Goal: Task Accomplishment & Management: Manage account settings

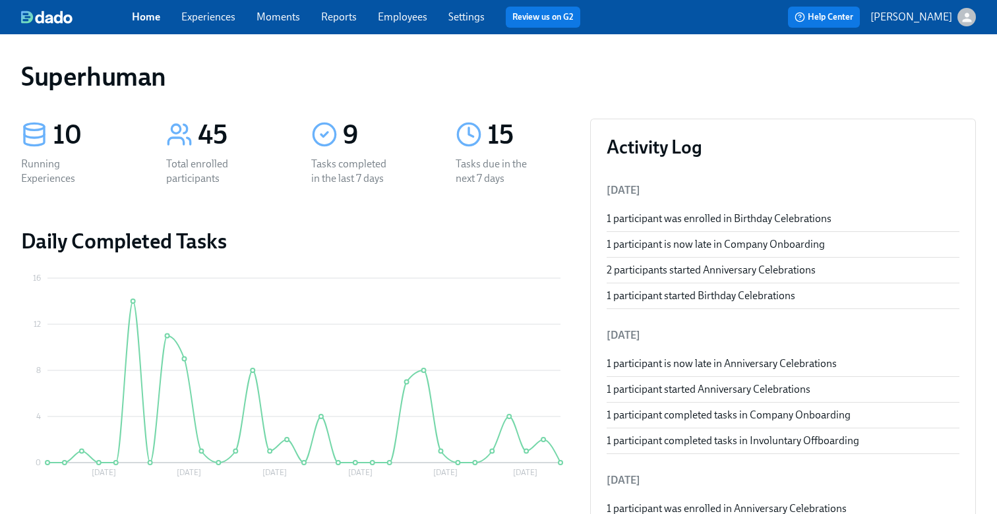
click at [216, 20] on link "Experiences" at bounding box center [208, 17] width 54 height 13
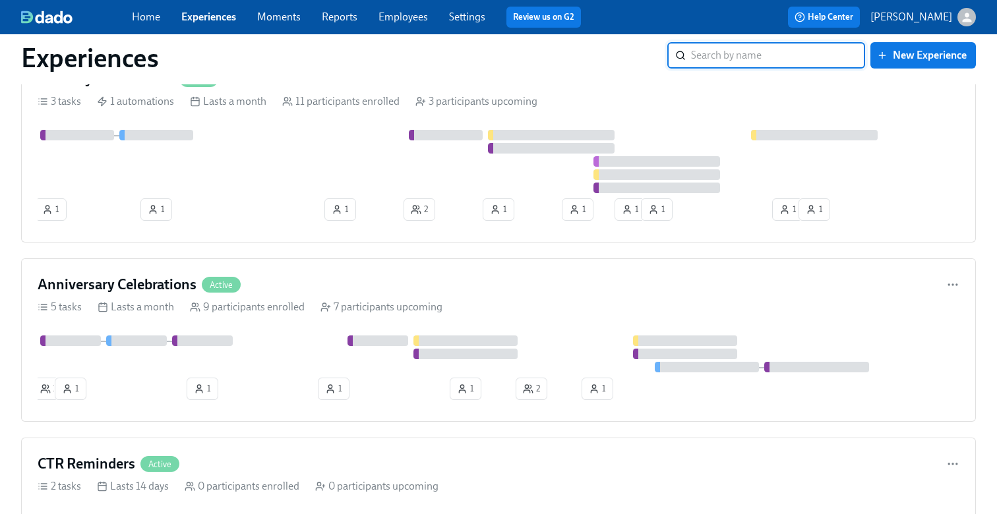
scroll to position [2082, 0]
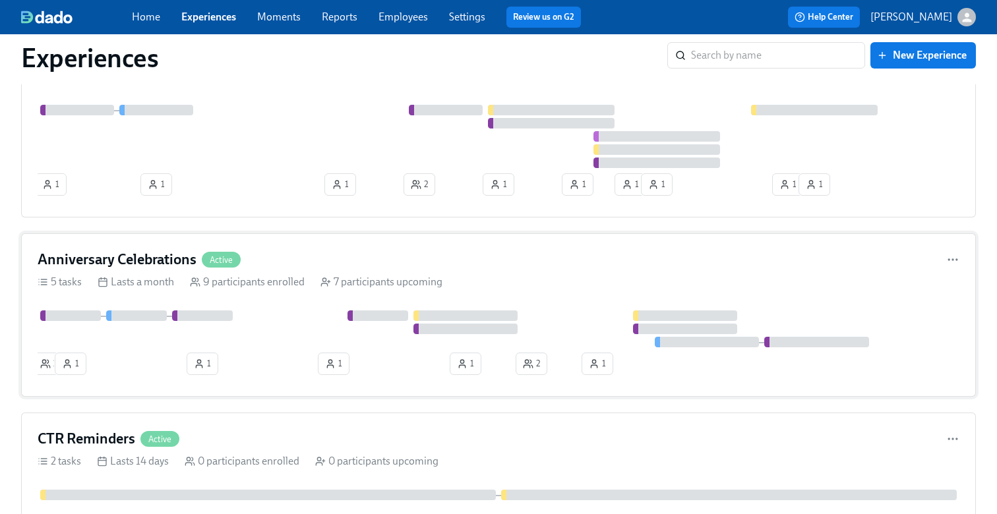
click at [256, 365] on div "2 1 1 1 1 2 1" at bounding box center [499, 345] width 922 height 70
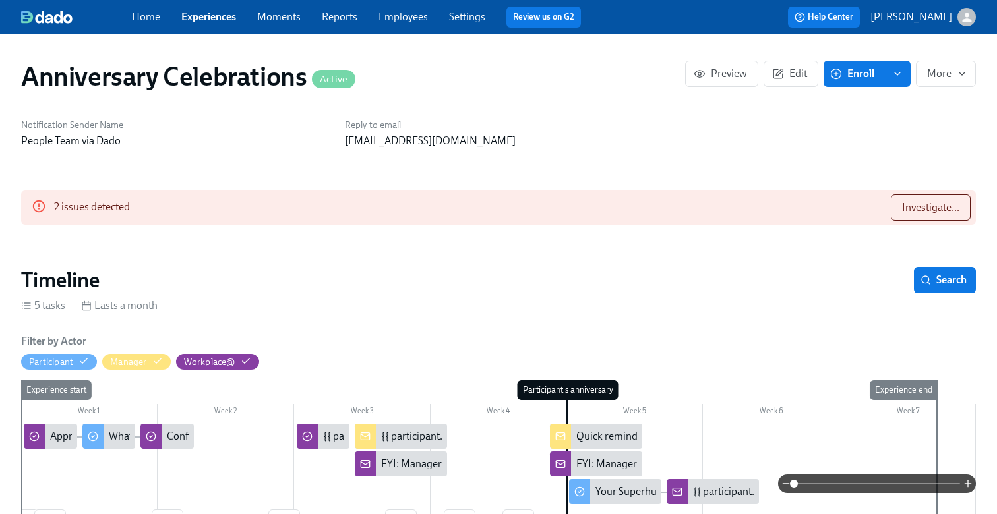
scroll to position [0, 1869]
click at [938, 198] on button "Investigate..." at bounding box center [931, 207] width 80 height 26
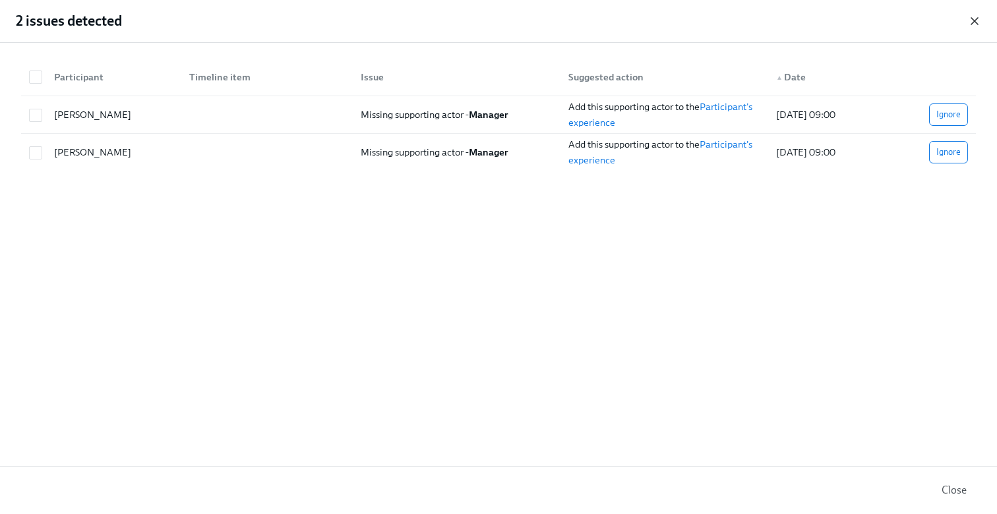
click at [975, 20] on icon "button" at bounding box center [974, 21] width 7 height 7
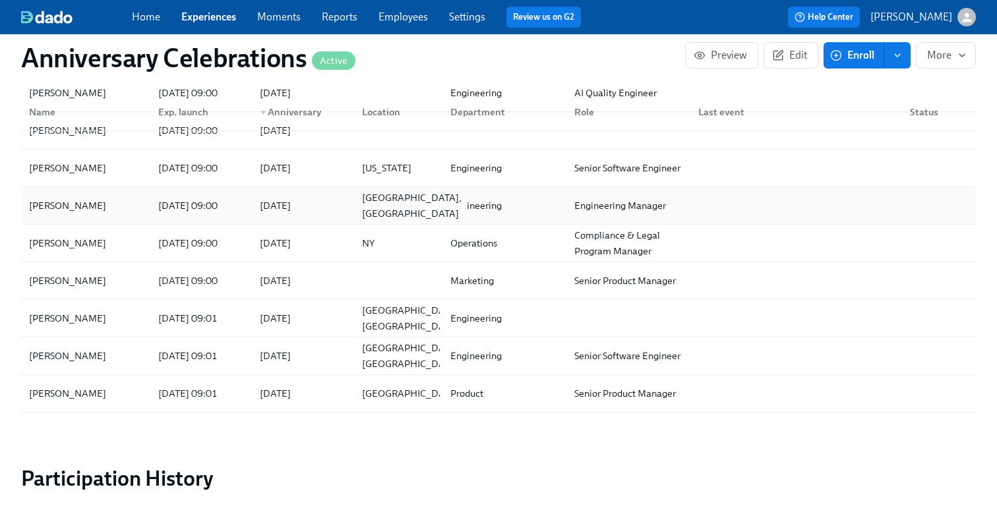
scroll to position [105, 0]
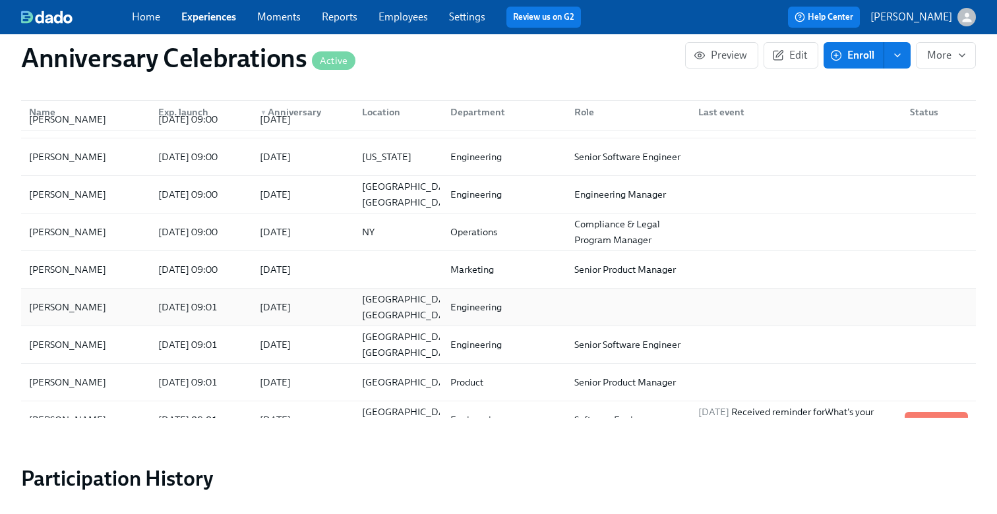
click at [307, 293] on div "Emiliano Luque 2025/10/10 09:01 2025/11/07 Buenos Aires, Argentina Engineering" at bounding box center [498, 308] width 954 height 38
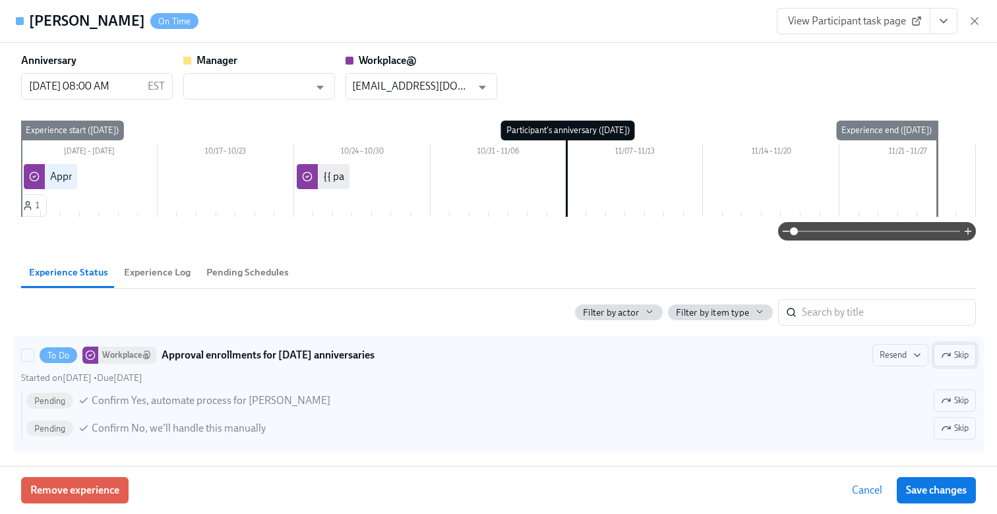
click at [950, 351] on icon "button" at bounding box center [946, 355] width 11 height 11
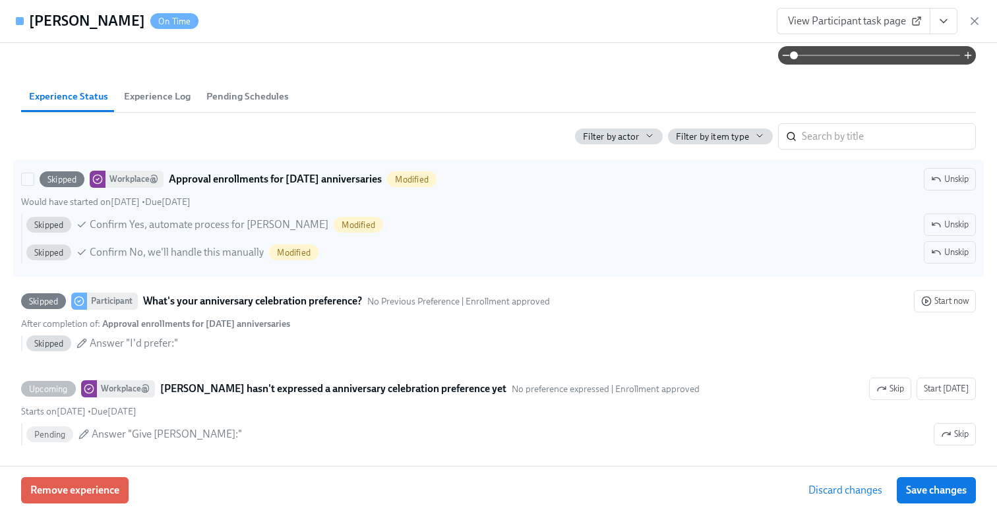
scroll to position [185, 0]
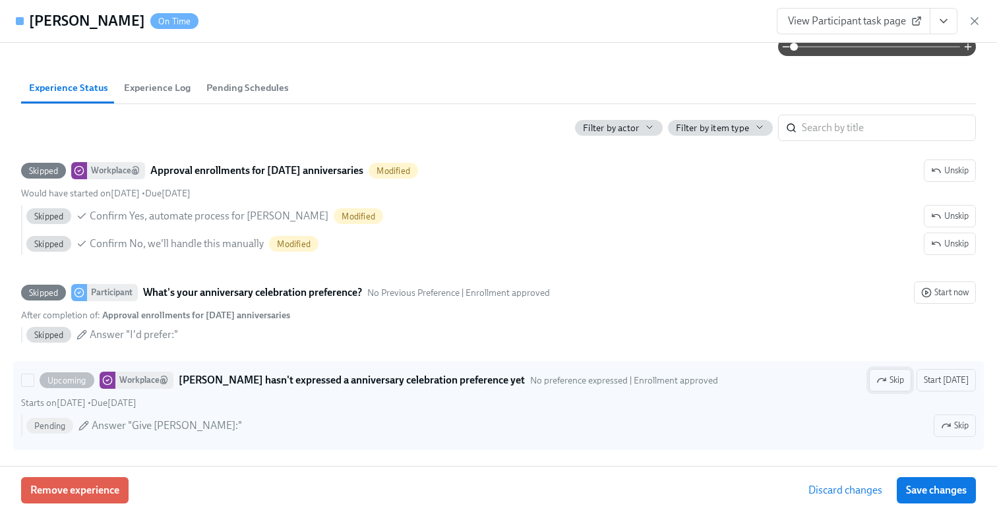
click at [894, 378] on span "Skip" at bounding box center [890, 380] width 28 height 13
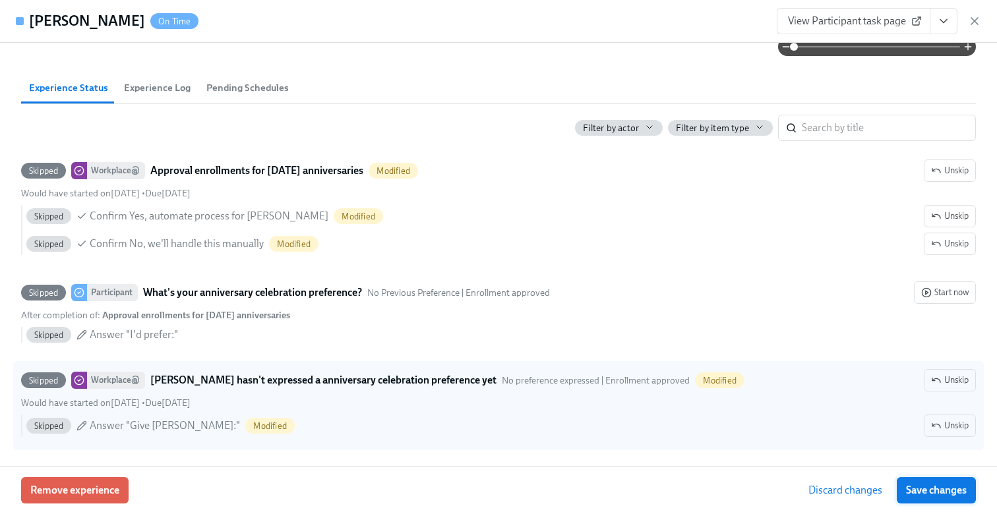
click at [940, 484] on span "Save changes" at bounding box center [936, 490] width 61 height 13
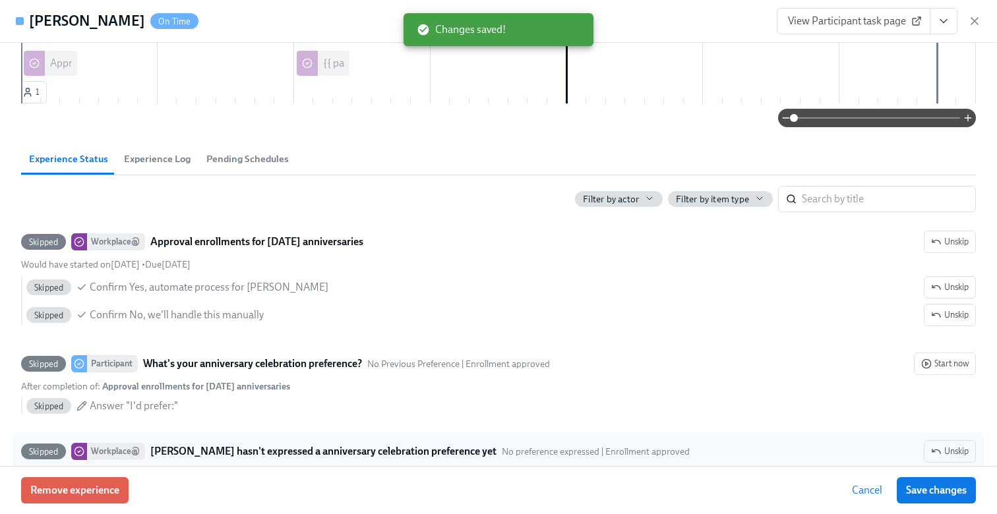
scroll to position [85, 0]
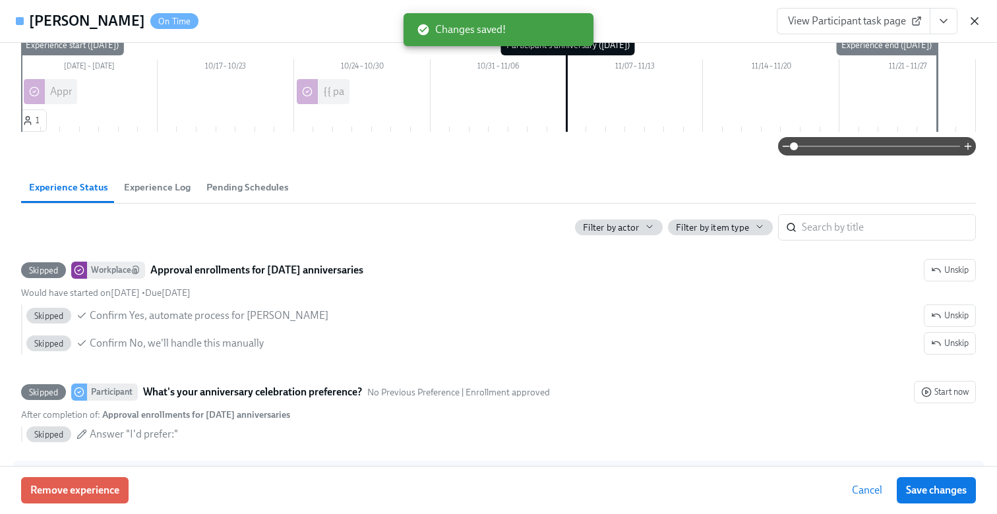
click at [976, 19] on icon "button" at bounding box center [974, 21] width 7 height 7
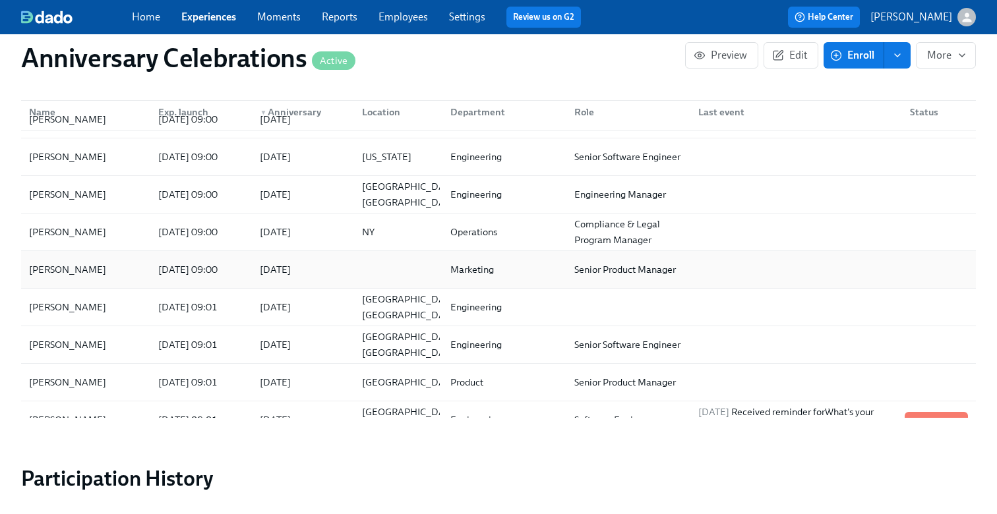
click at [165, 260] on div "2025/10/12 09:00" at bounding box center [199, 269] width 102 height 26
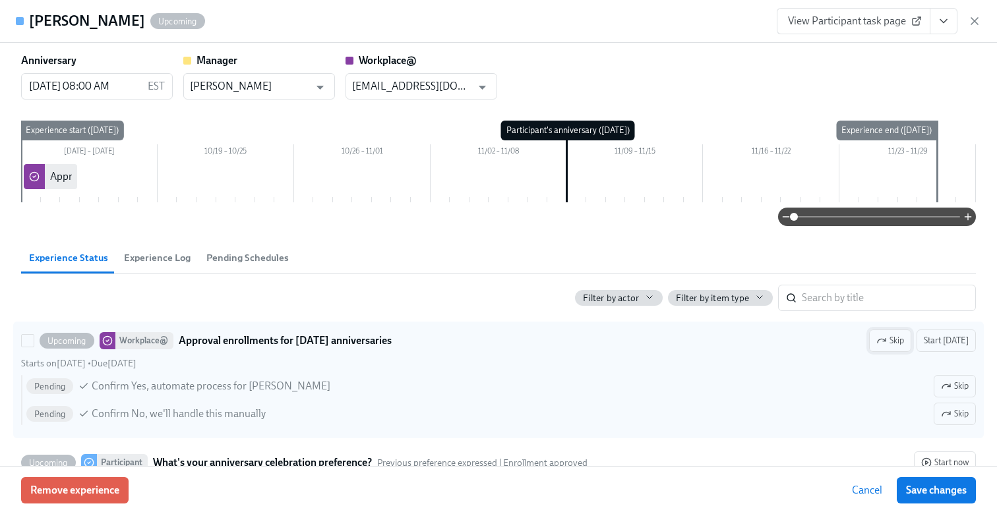
click at [898, 347] on span "Skip" at bounding box center [890, 340] width 28 height 13
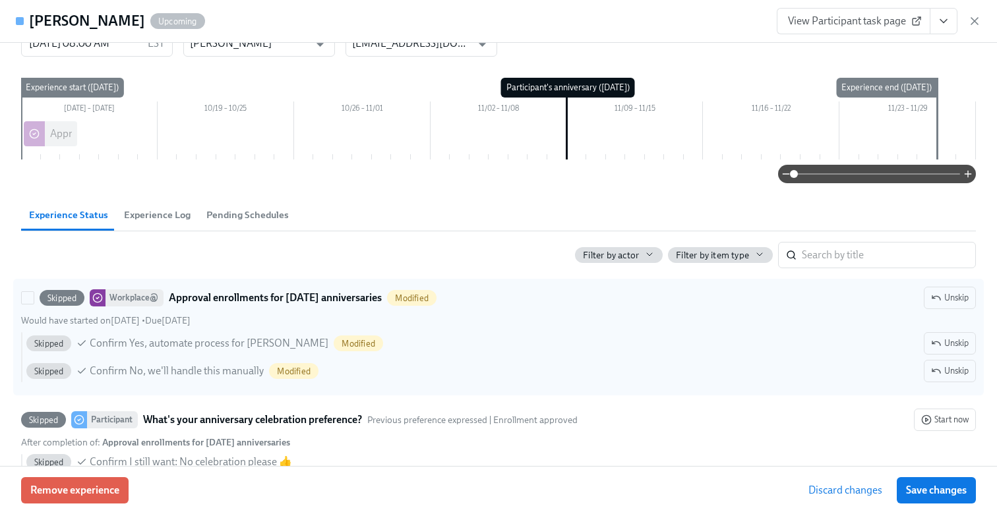
scroll to position [97, 0]
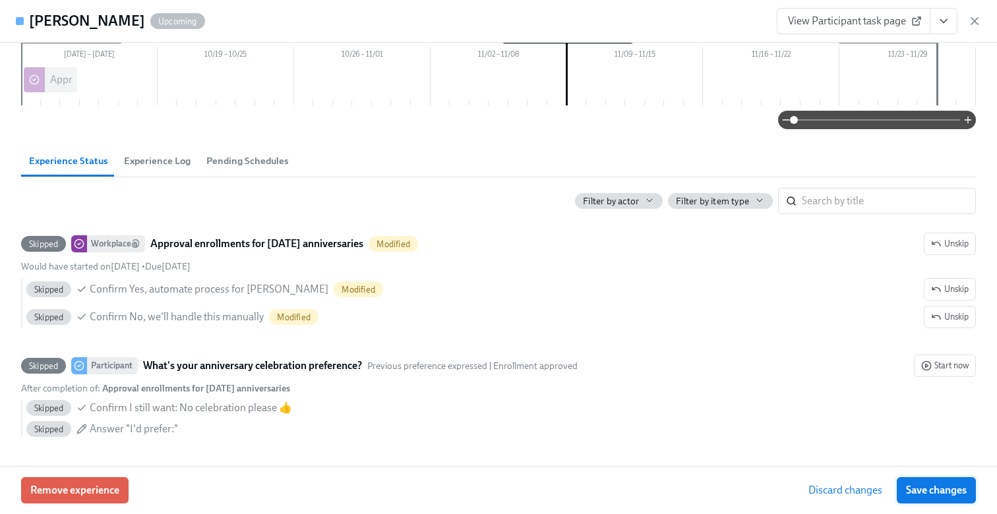
click at [929, 492] on span "Save changes" at bounding box center [936, 490] width 61 height 13
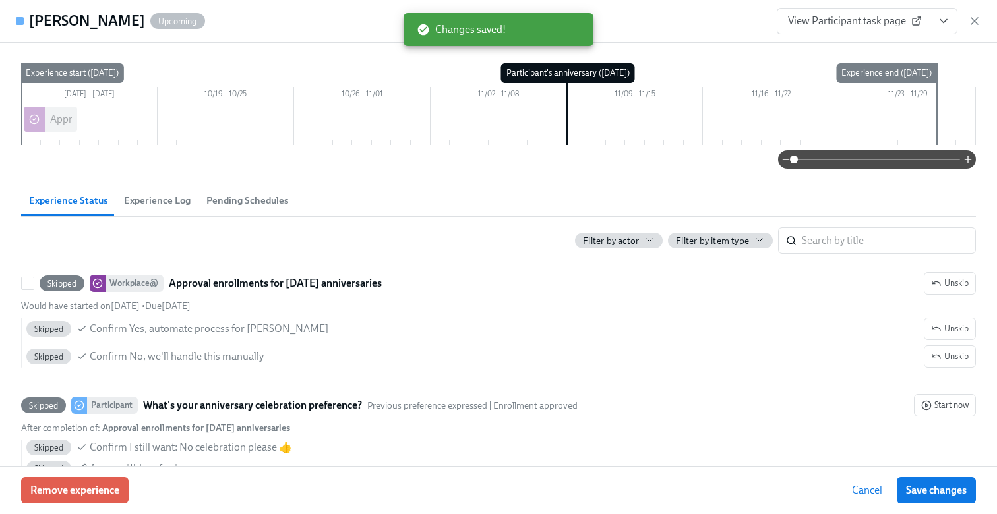
scroll to position [42, 0]
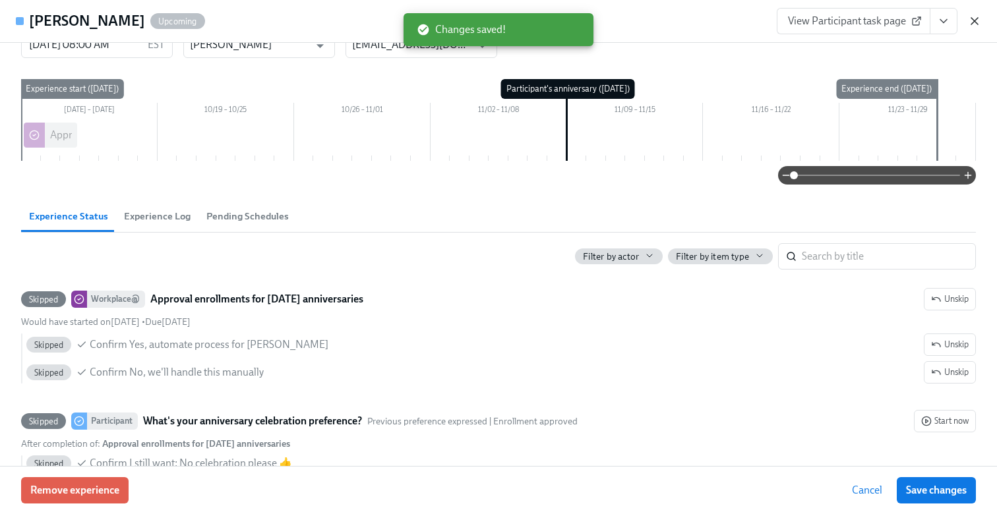
click at [977, 20] on icon "button" at bounding box center [974, 21] width 13 height 13
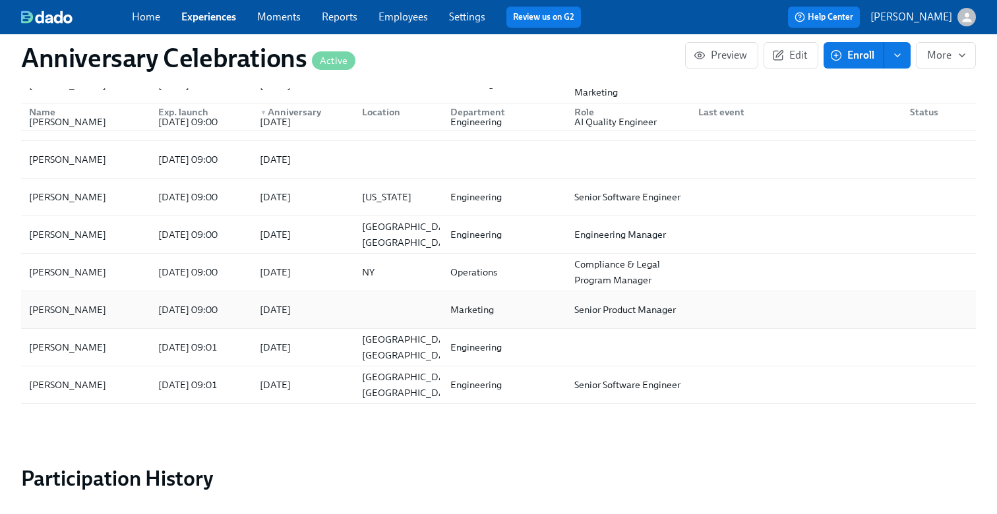
scroll to position [52, 0]
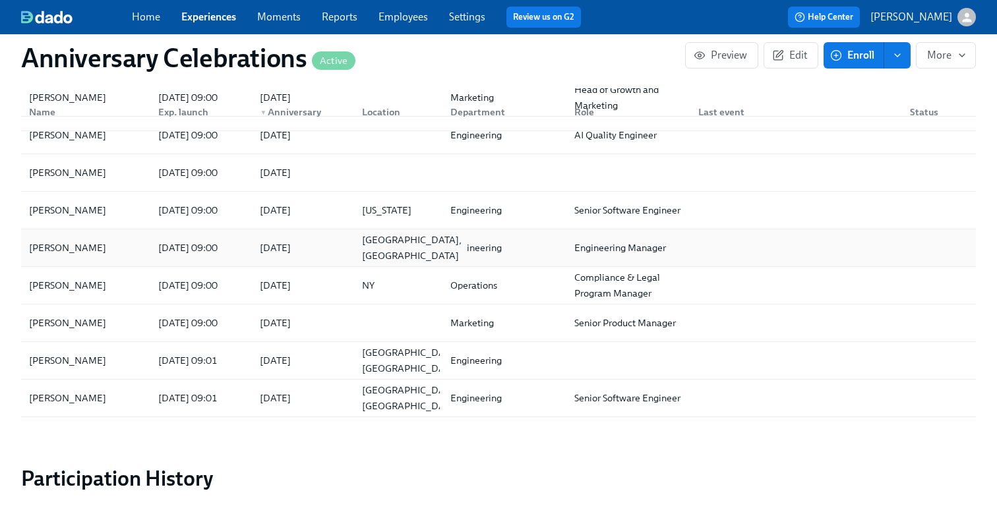
click at [357, 251] on div "Seattle, WA" at bounding box center [412, 248] width 110 height 32
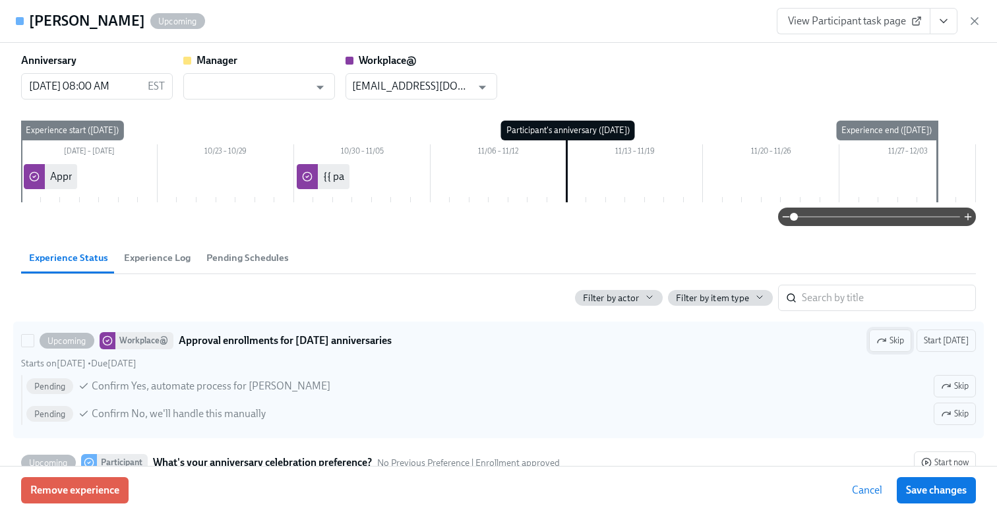
click at [892, 338] on span "Skip" at bounding box center [890, 340] width 28 height 13
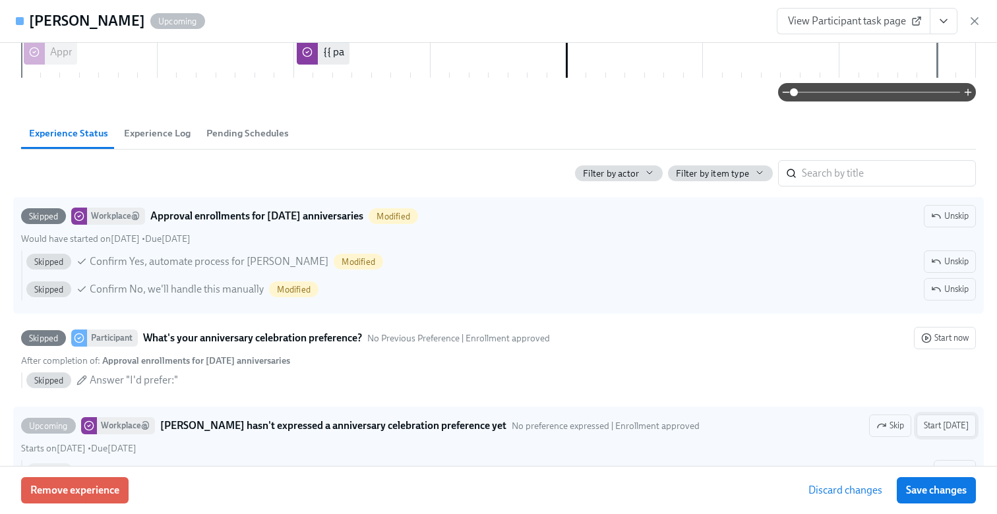
scroll to position [142, 0]
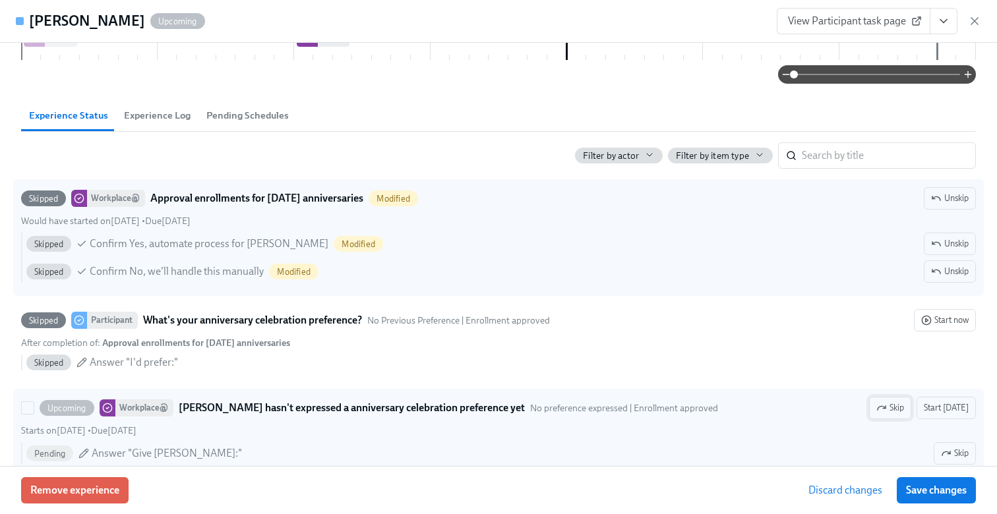
click at [904, 408] on span "Skip" at bounding box center [890, 407] width 28 height 13
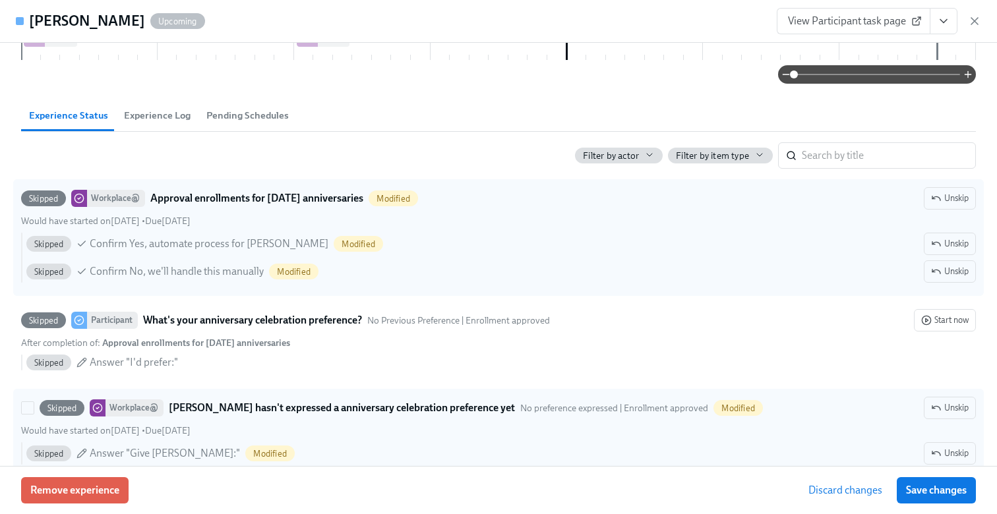
scroll to position [170, 0]
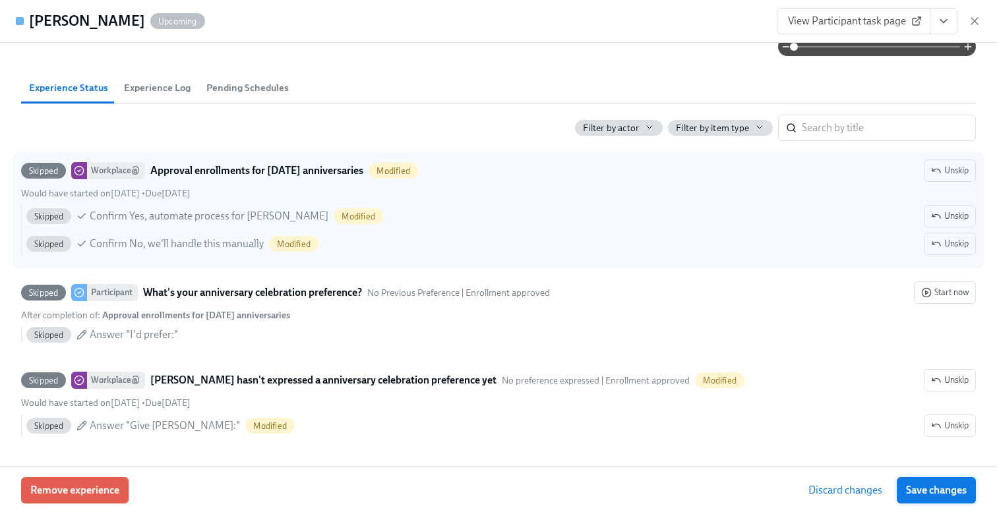
click at [933, 492] on span "Save changes" at bounding box center [936, 490] width 61 height 13
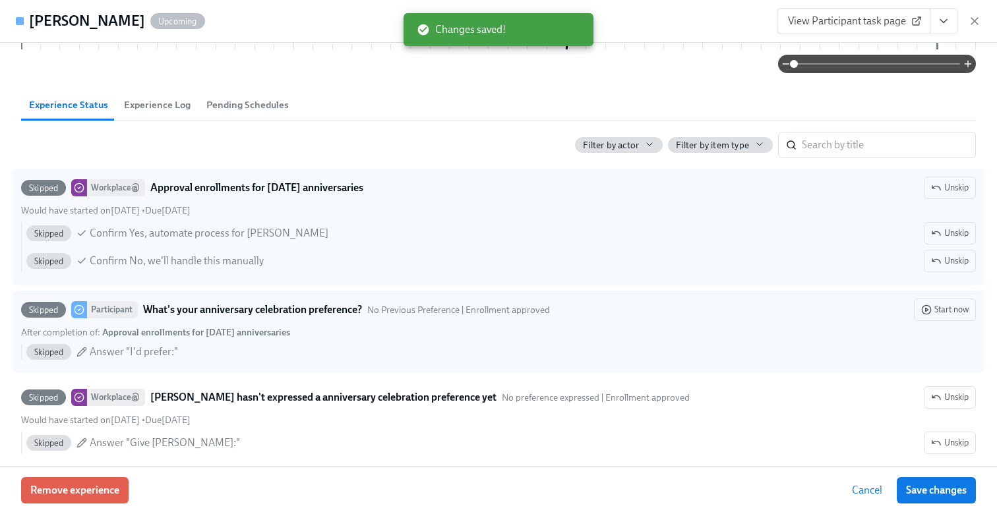
scroll to position [150, 0]
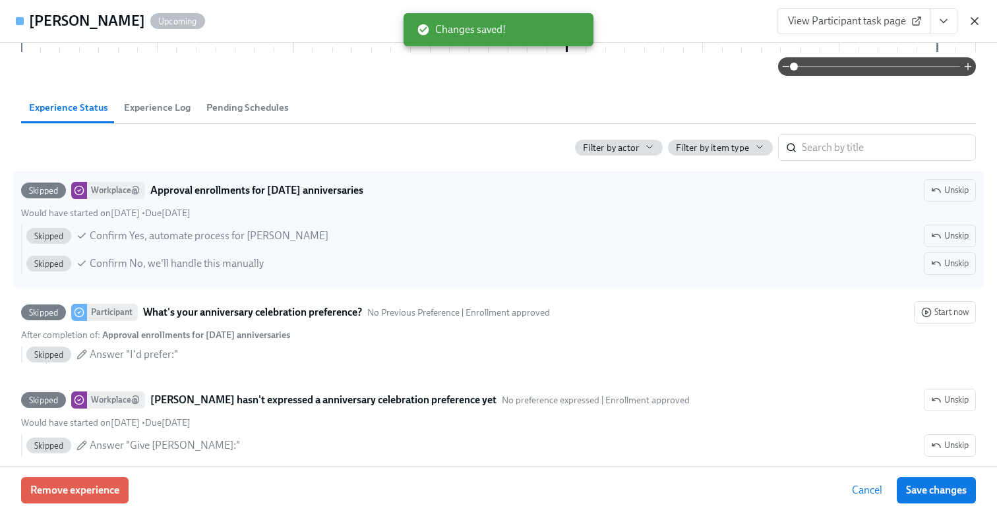
click at [974, 20] on icon "button" at bounding box center [974, 21] width 13 height 13
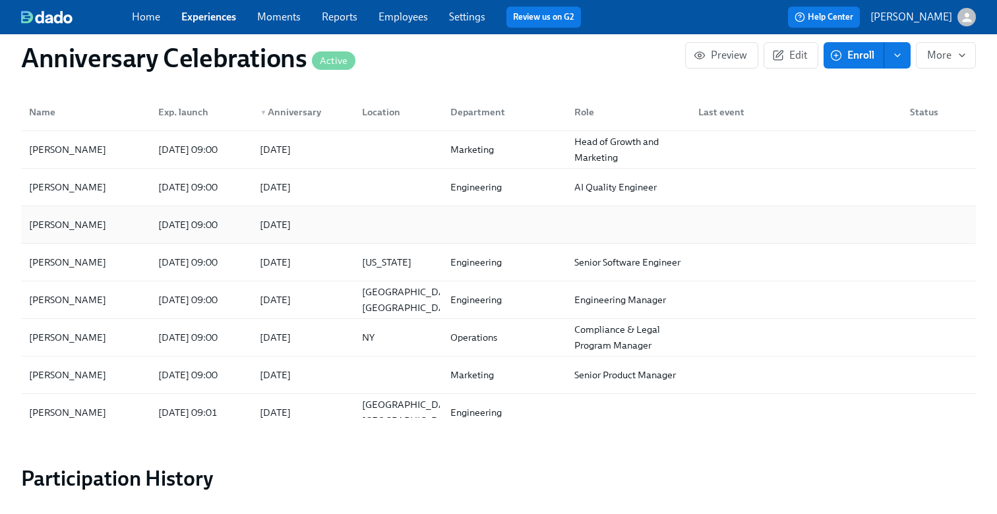
click at [353, 230] on div at bounding box center [395, 225] width 88 height 26
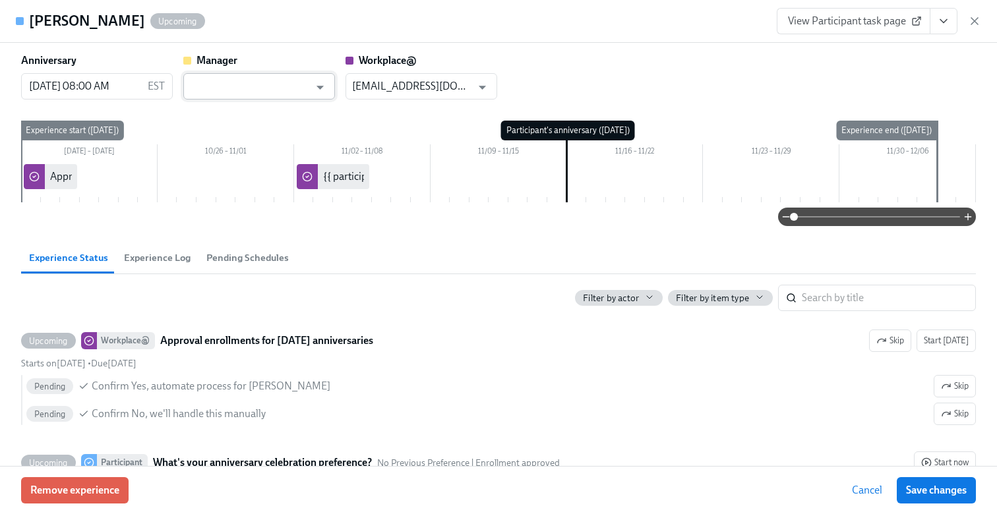
click at [287, 85] on input "text" at bounding box center [249, 86] width 119 height 26
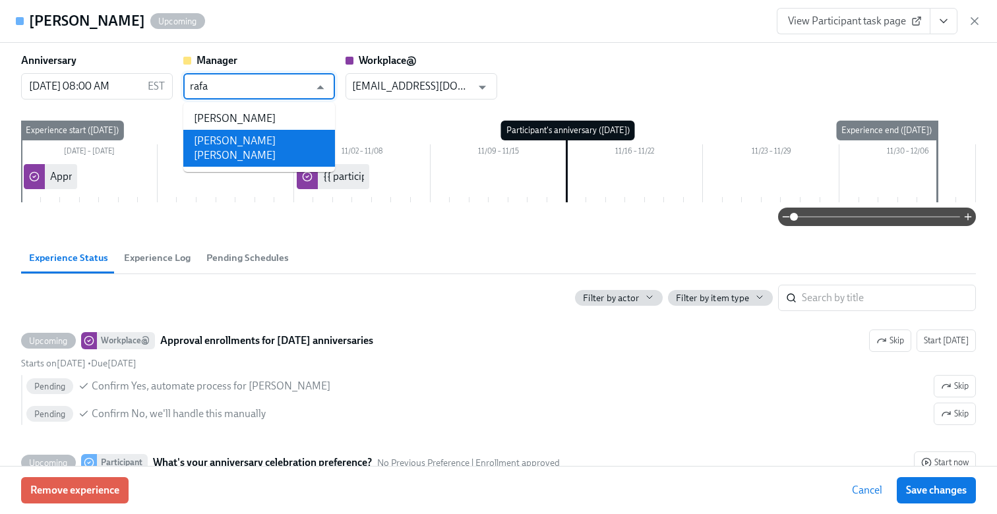
click at [272, 137] on li "Rafael Melo Cardoso" at bounding box center [259, 148] width 152 height 37
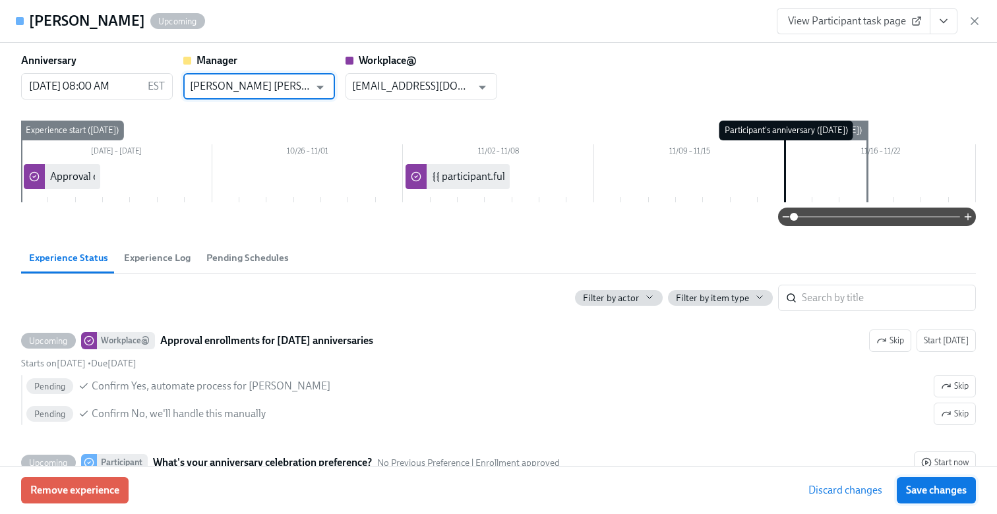
type input "Rafael Melo Cardoso"
click at [937, 488] on span "Save changes" at bounding box center [936, 490] width 61 height 13
type input "Rafael Melo Cardoso"
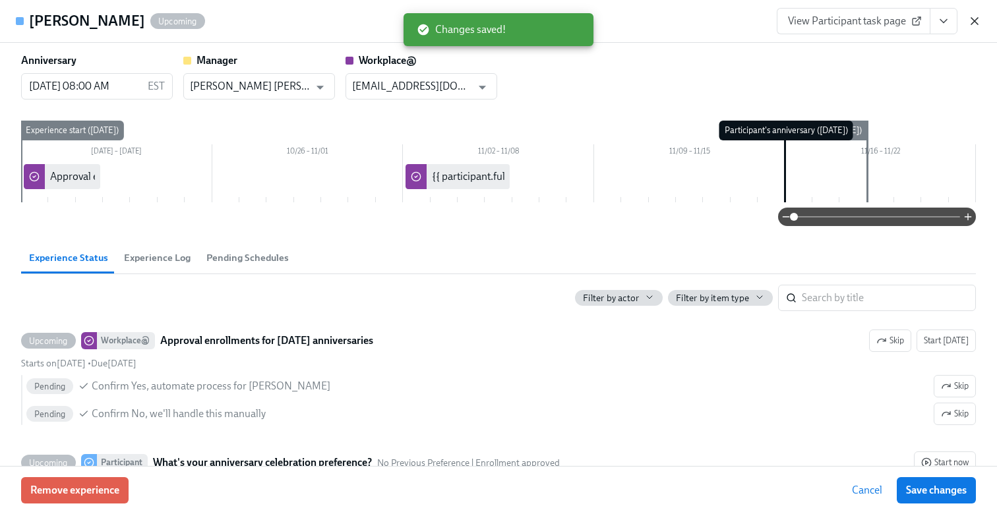
click at [975, 21] on icon "button" at bounding box center [974, 21] width 7 height 7
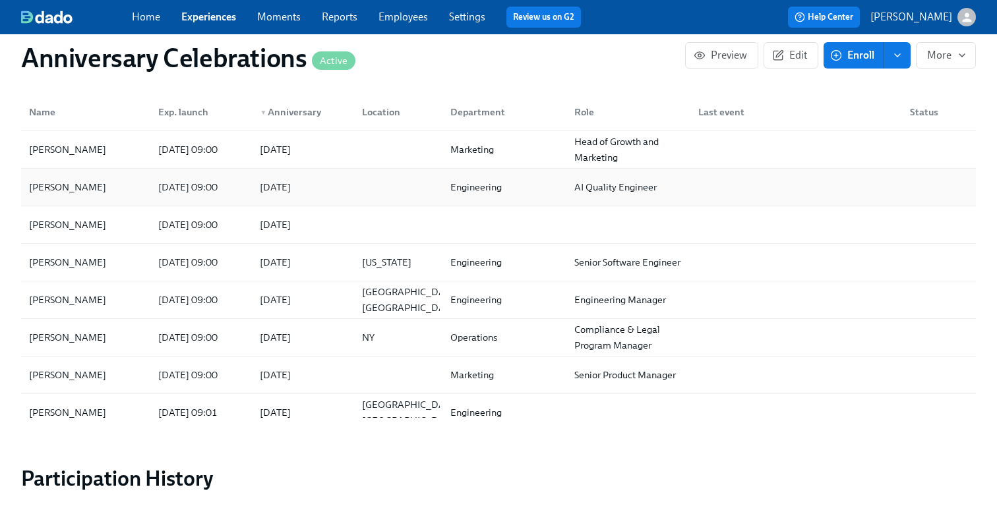
click at [359, 187] on div at bounding box center [395, 187] width 88 height 26
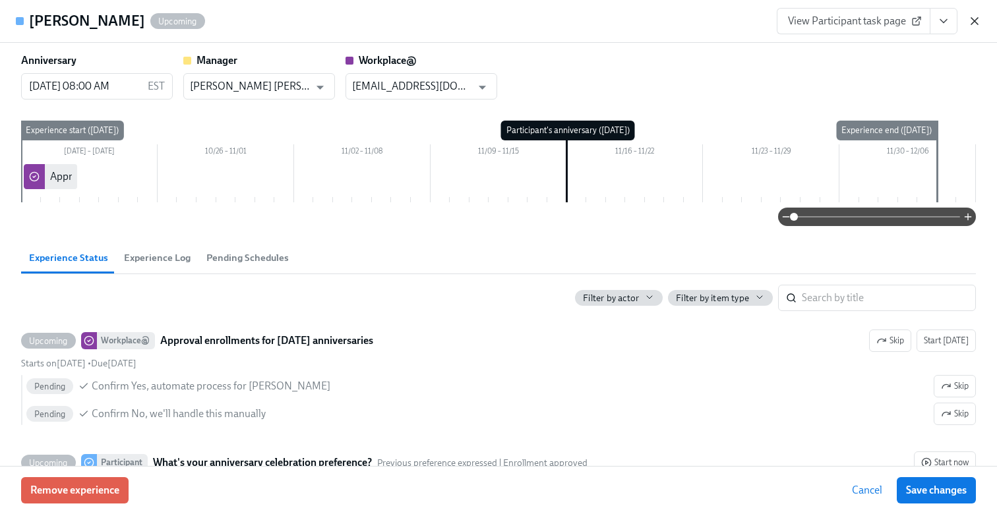
click at [977, 24] on icon "button" at bounding box center [974, 21] width 13 height 13
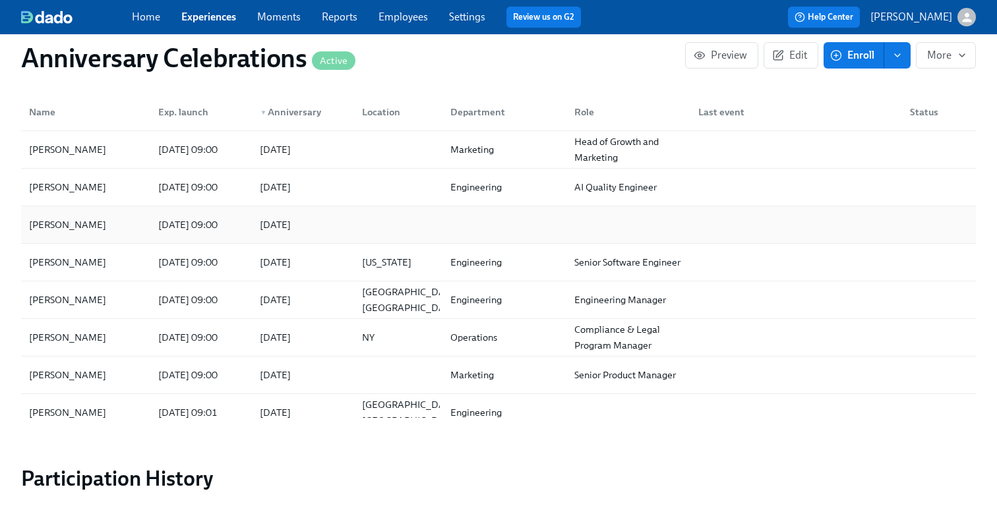
click at [328, 214] on div "2025/11/16" at bounding box center [300, 225] width 102 height 26
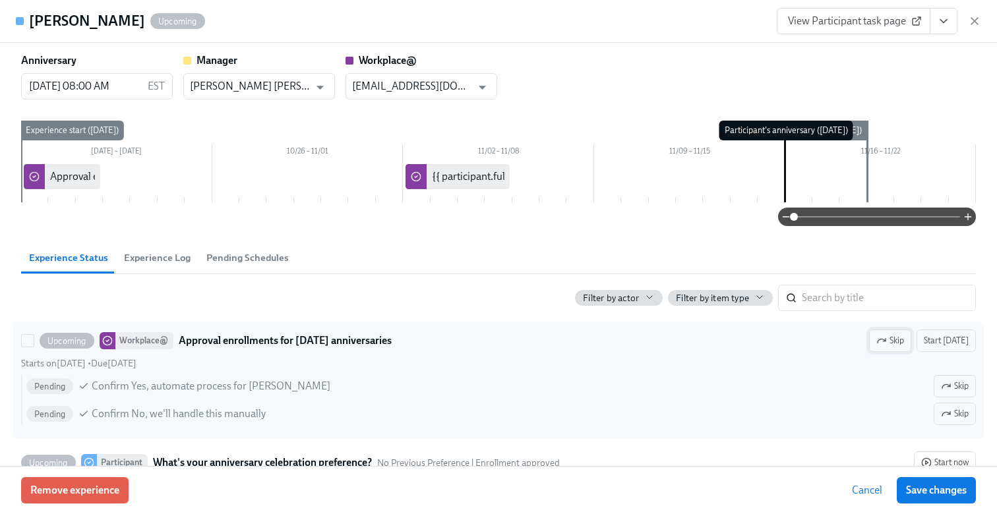
click at [898, 332] on button "Skip" at bounding box center [890, 341] width 42 height 22
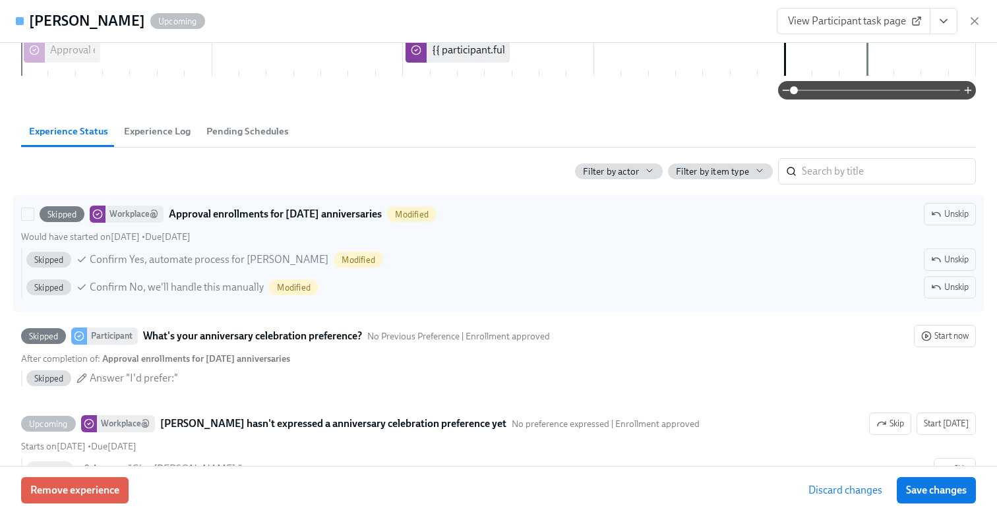
scroll to position [170, 0]
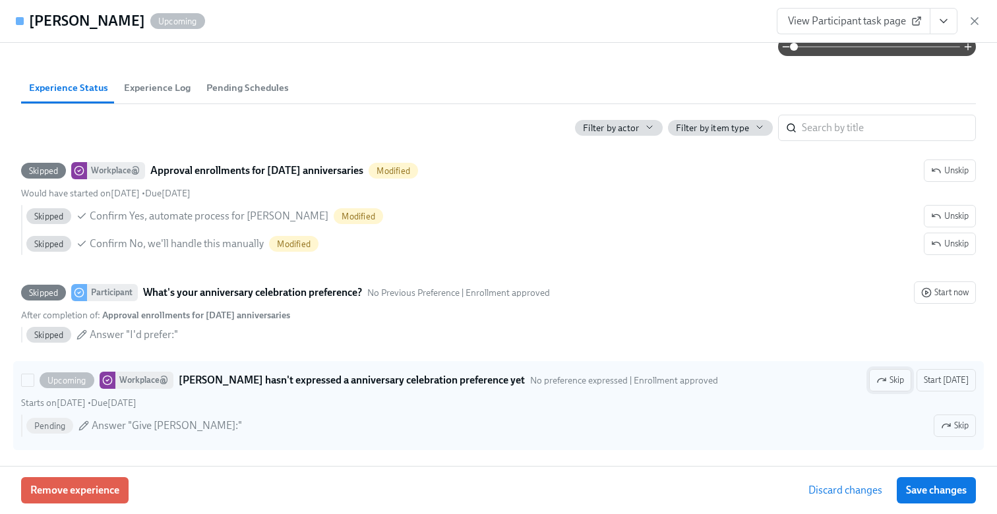
click at [885, 378] on icon "button" at bounding box center [881, 380] width 8 height 4
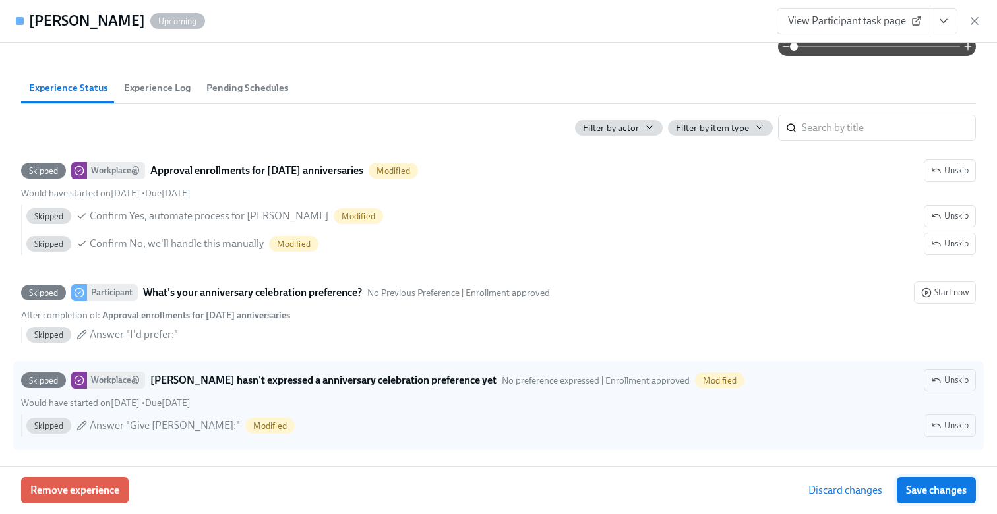
click at [913, 496] on span "Save changes" at bounding box center [936, 490] width 61 height 13
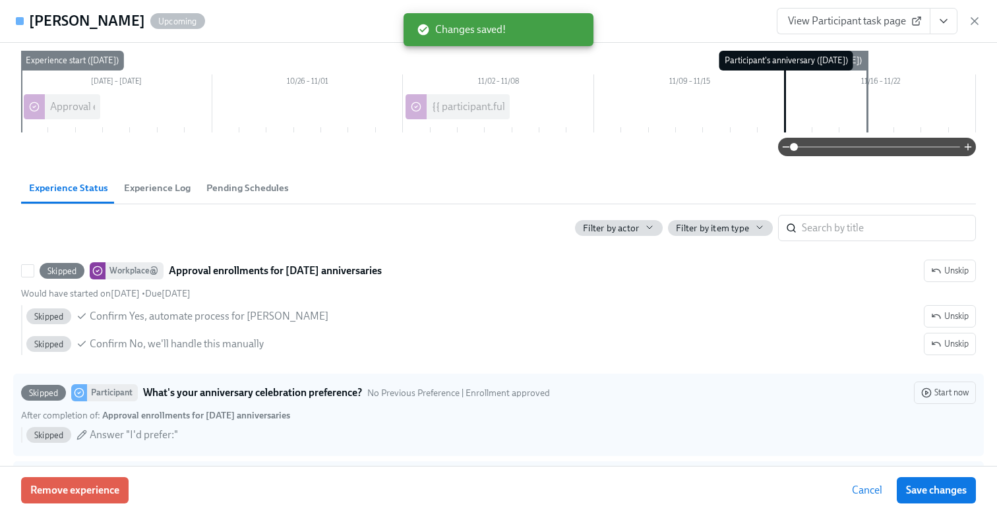
scroll to position [69, 0]
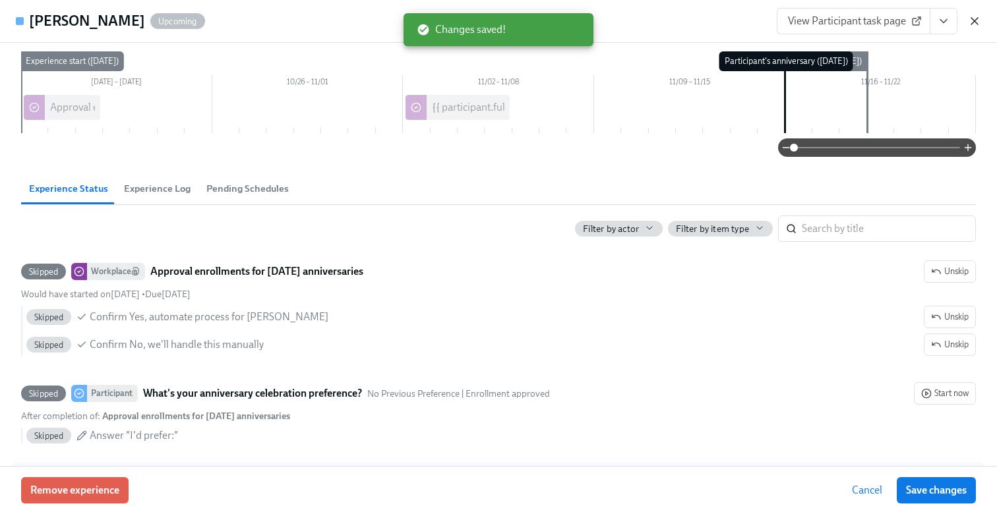
click at [973, 20] on icon "button" at bounding box center [974, 21] width 7 height 7
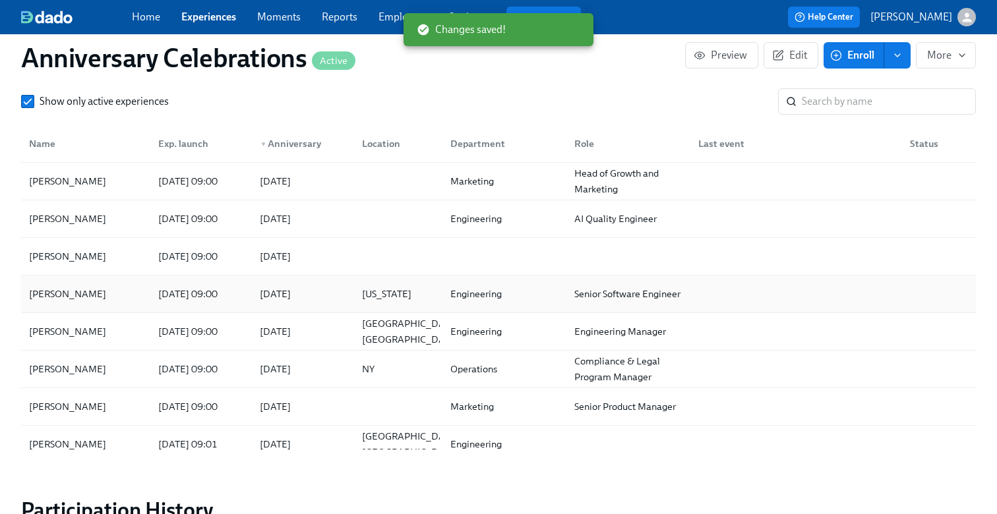
scroll to position [1026, 0]
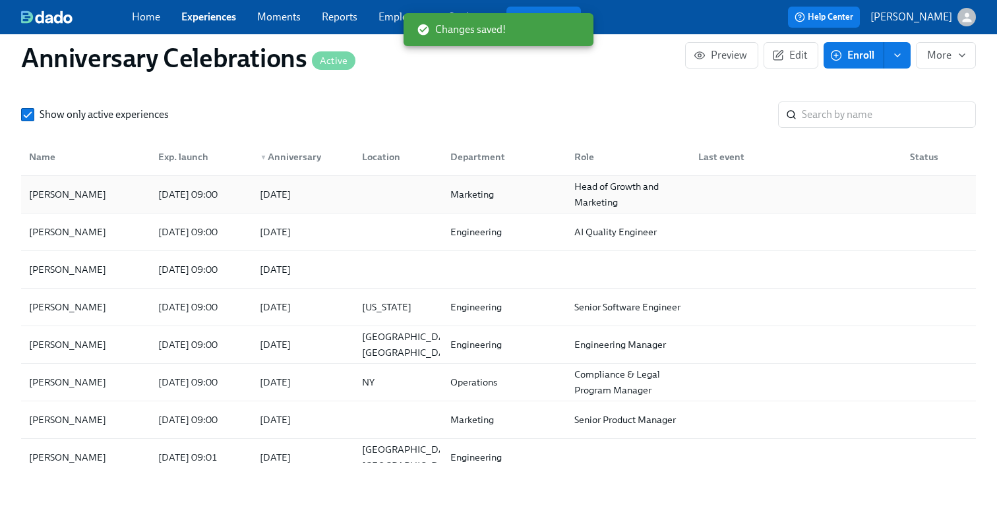
click at [343, 196] on div "2025/11/18" at bounding box center [300, 194] width 102 height 26
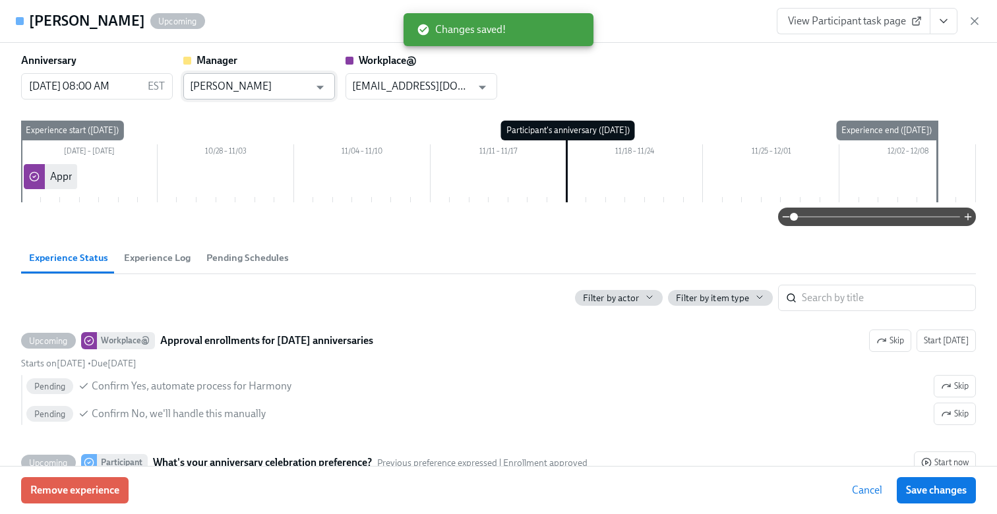
click at [273, 85] on input "Rahul Vohra" at bounding box center [249, 86] width 119 height 26
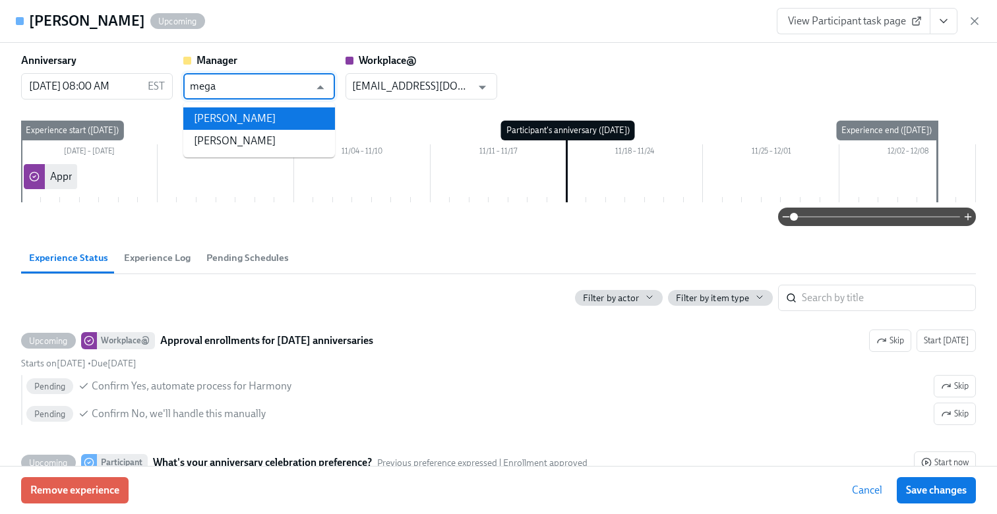
click at [265, 116] on li "Megan Wookey" at bounding box center [259, 118] width 152 height 22
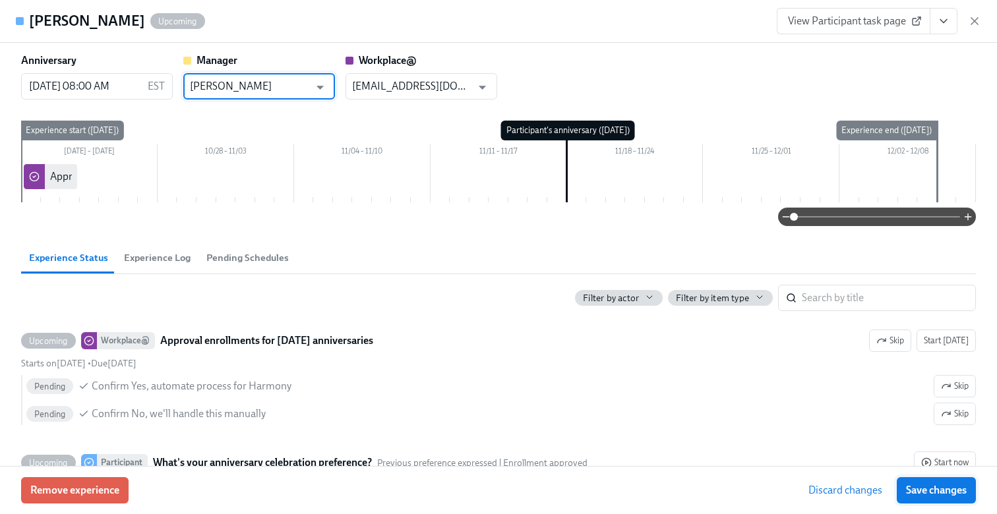
type input "Megan Wookey"
click at [912, 491] on span "Save changes" at bounding box center [936, 490] width 61 height 13
type input "Megan Wookey"
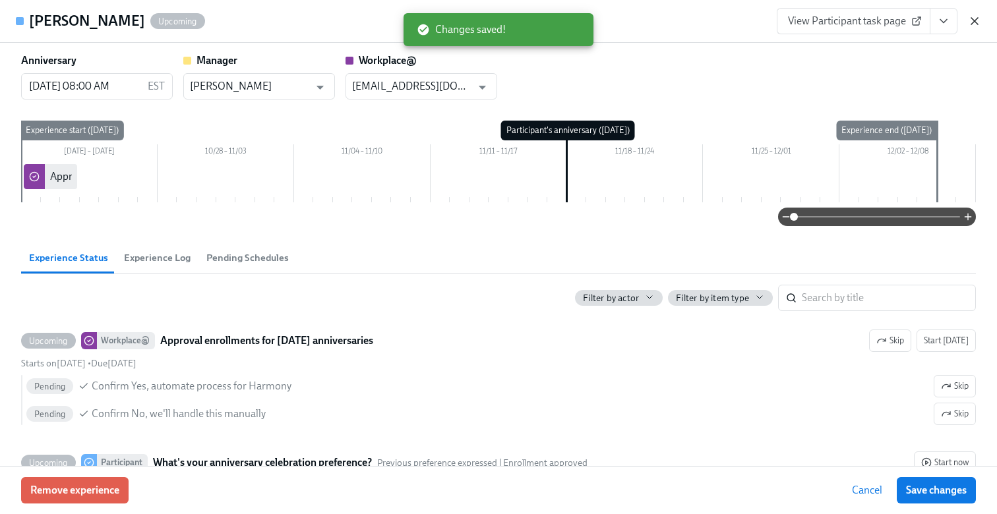
click at [975, 18] on icon "button" at bounding box center [974, 21] width 13 height 13
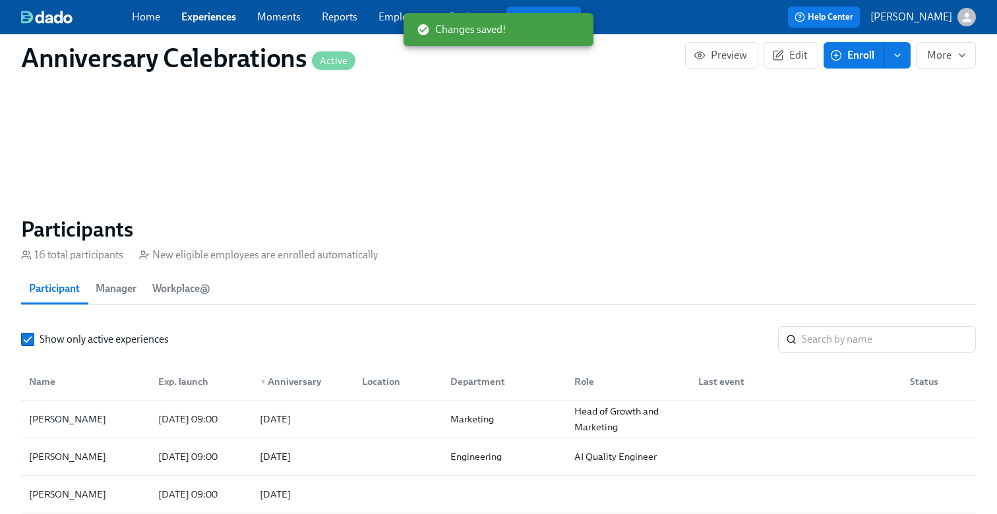
scroll to position [0, 3201]
click at [214, 24] on span "Experiences" at bounding box center [208, 17] width 55 height 15
click at [212, 13] on link "Experiences" at bounding box center [208, 17] width 55 height 13
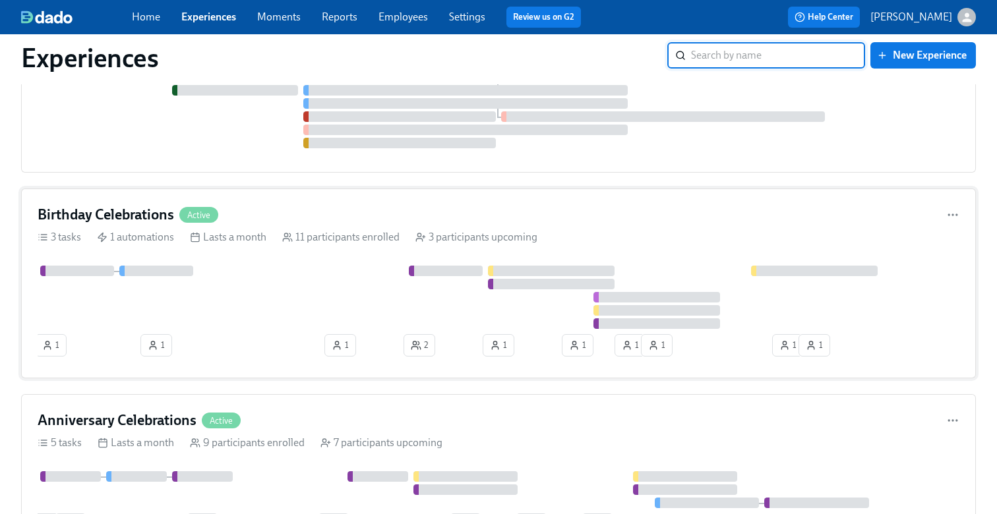
scroll to position [1929, 0]
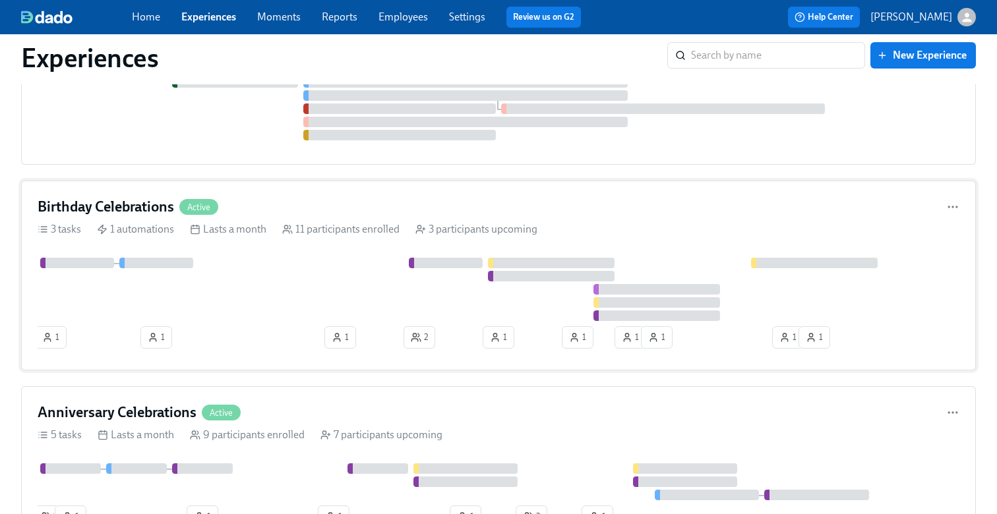
click at [293, 320] on div at bounding box center [499, 289] width 922 height 63
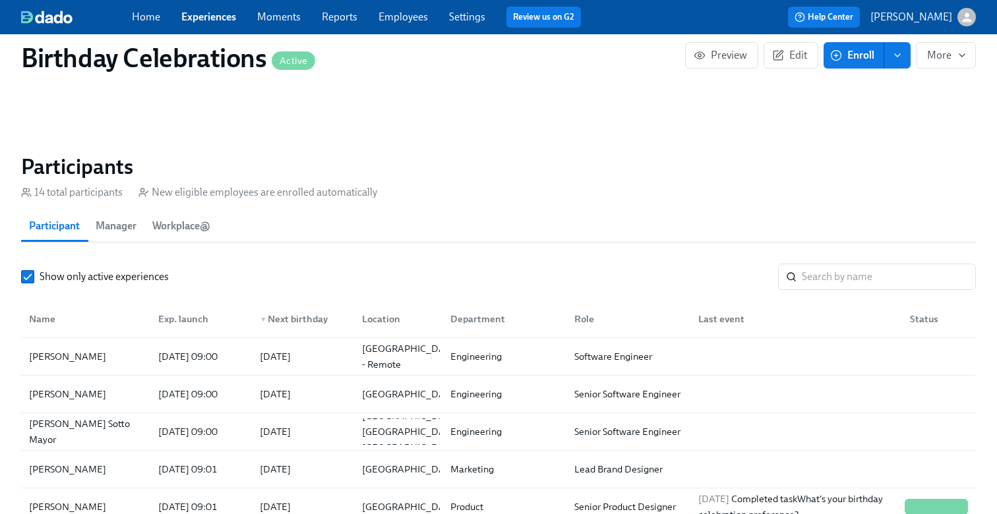
scroll to position [1105, 0]
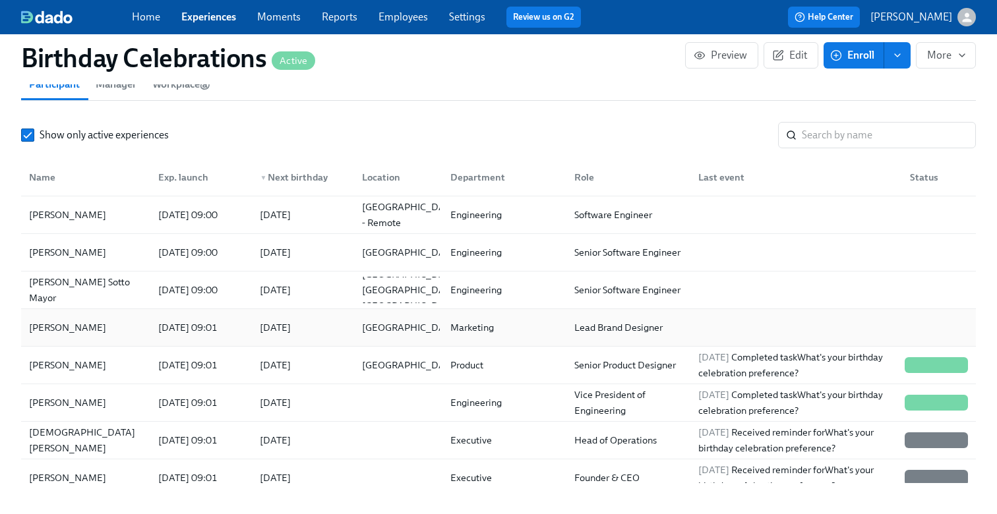
click at [123, 322] on div "Dom Richichi" at bounding box center [86, 327] width 124 height 26
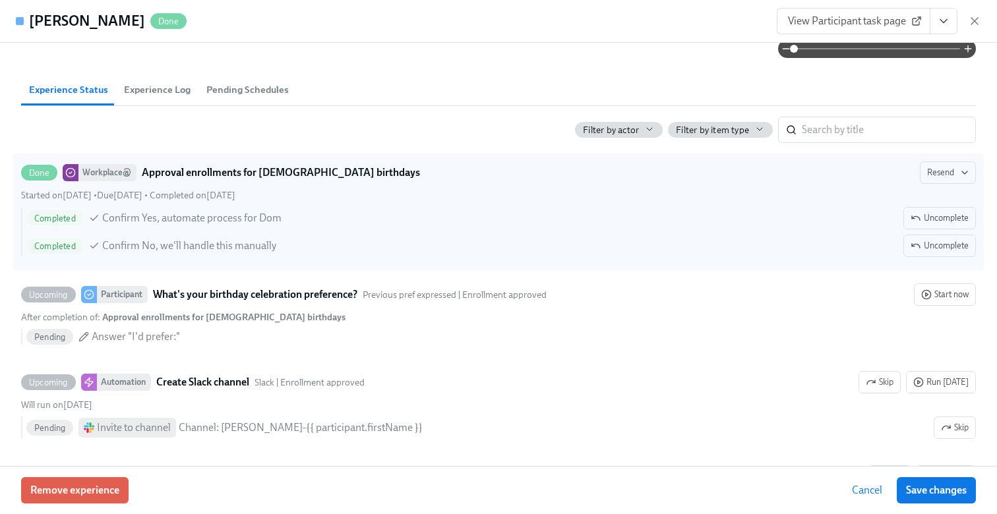
scroll to position [229, 0]
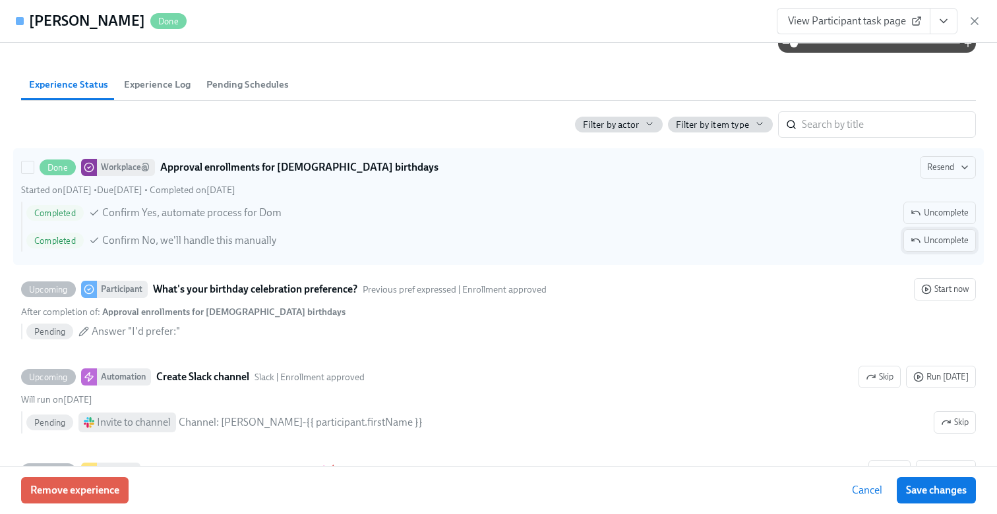
click at [936, 235] on span "Uncomplete" at bounding box center [939, 240] width 58 height 13
click at [933, 218] on span "Uncomplete" at bounding box center [939, 212] width 58 height 13
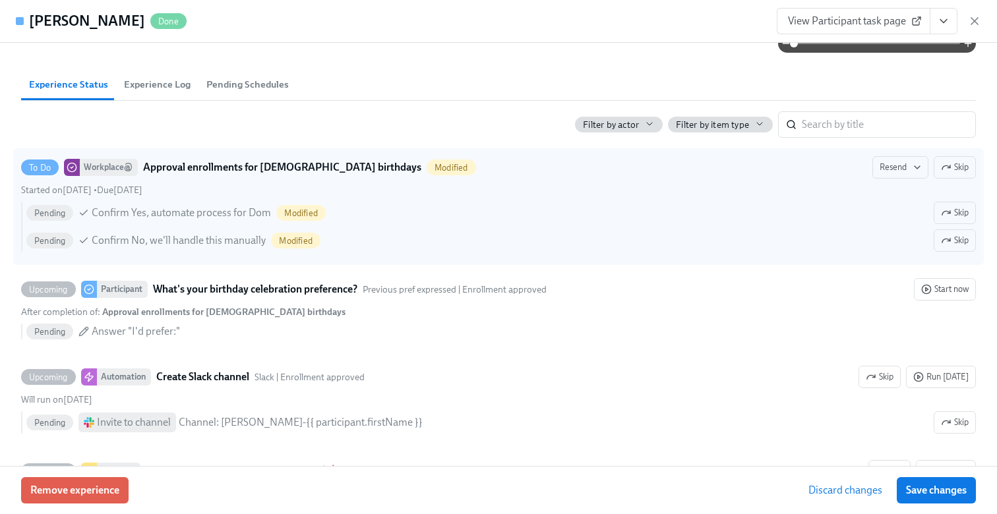
click at [945, 16] on icon "View task page" at bounding box center [943, 21] width 13 height 13
click at [871, 71] on link "View Workplace@ task page" at bounding box center [866, 73] width 127 height 15
click at [923, 499] on button "Save changes" at bounding box center [935, 490] width 79 height 26
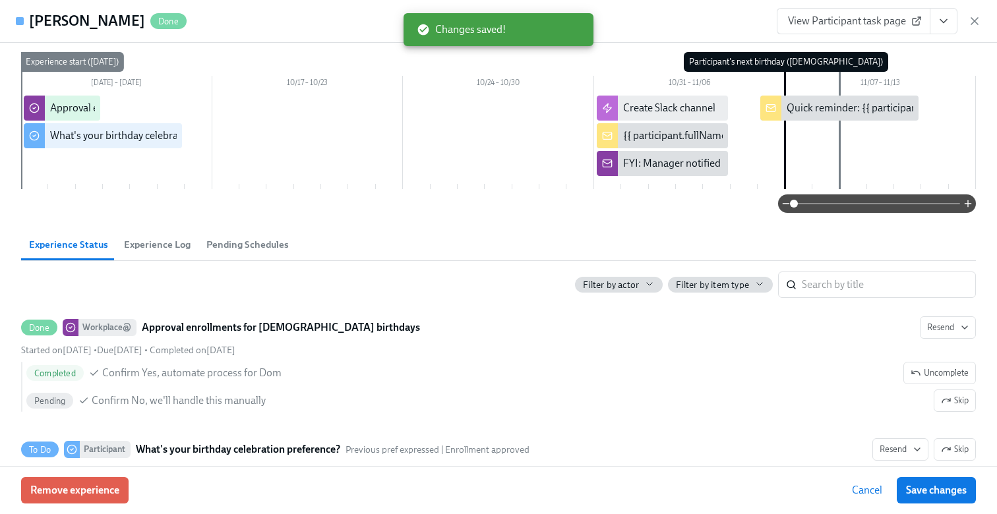
scroll to position [89, 0]
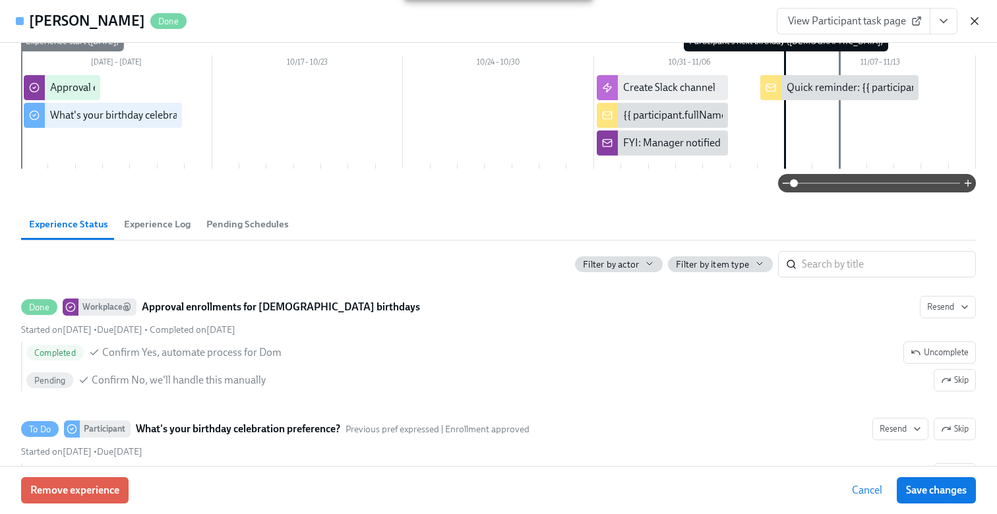
click at [976, 21] on icon "button" at bounding box center [974, 21] width 13 height 13
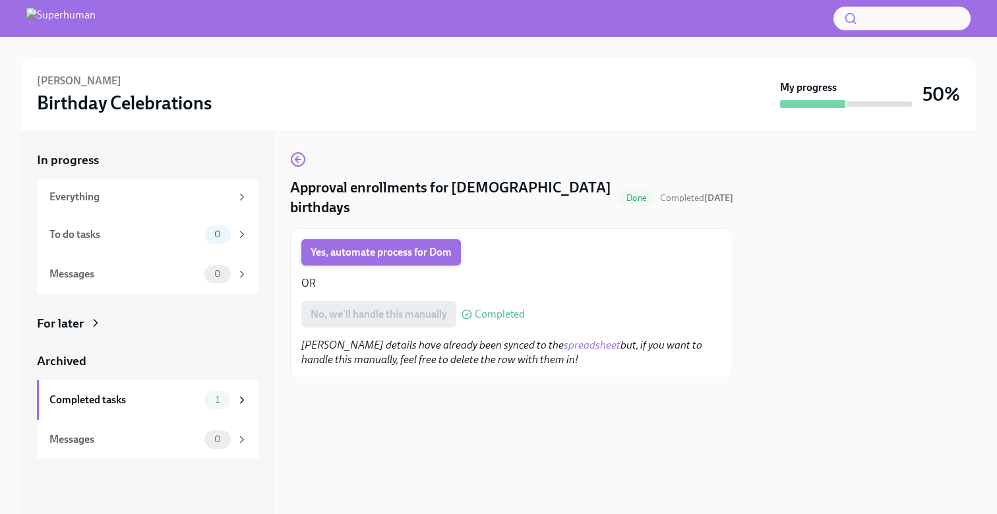
click at [390, 246] on span "Yes, automate process for Dom" at bounding box center [380, 252] width 141 height 13
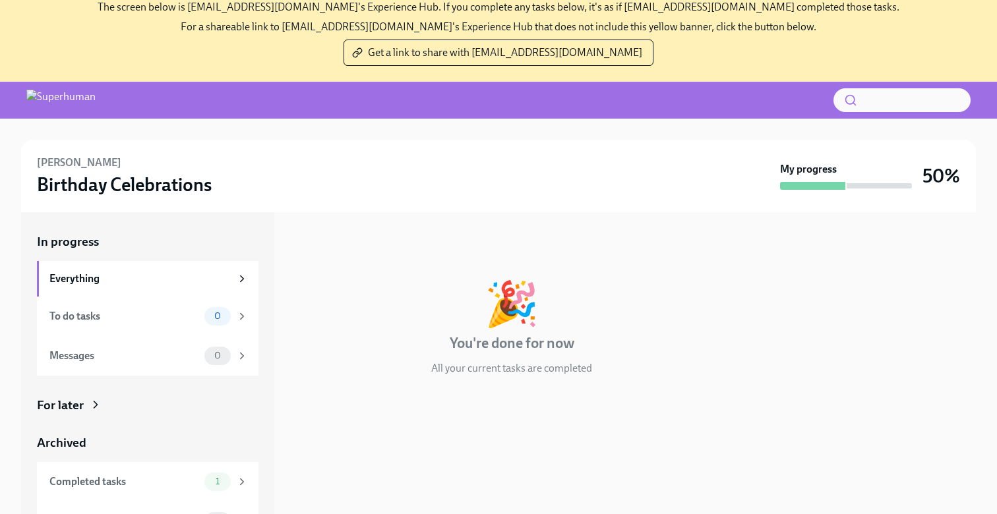
scroll to position [78, 0]
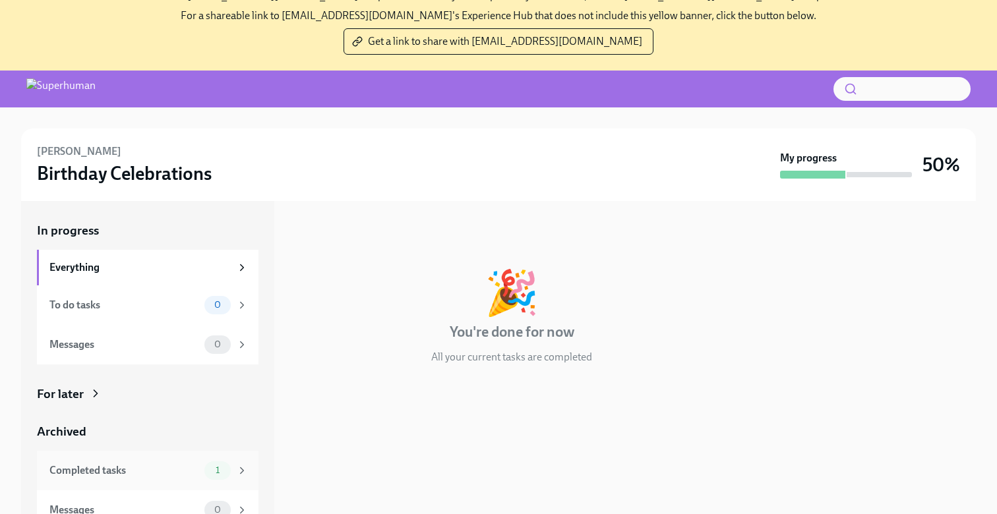
click at [160, 469] on div "Completed tasks" at bounding box center [124, 470] width 150 height 15
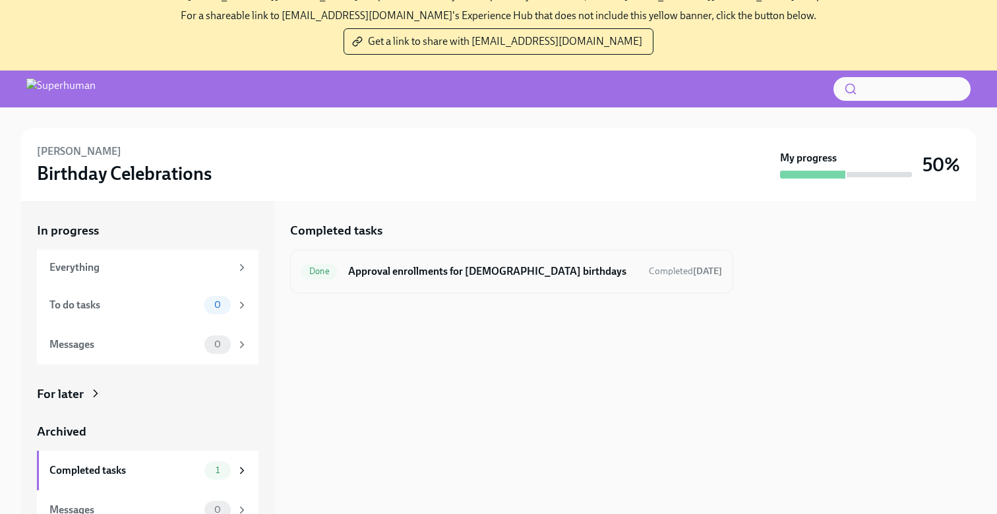
click at [394, 274] on h6 "Approval enrollments for [DEMOGRAPHIC_DATA] birthdays" at bounding box center [493, 271] width 290 height 15
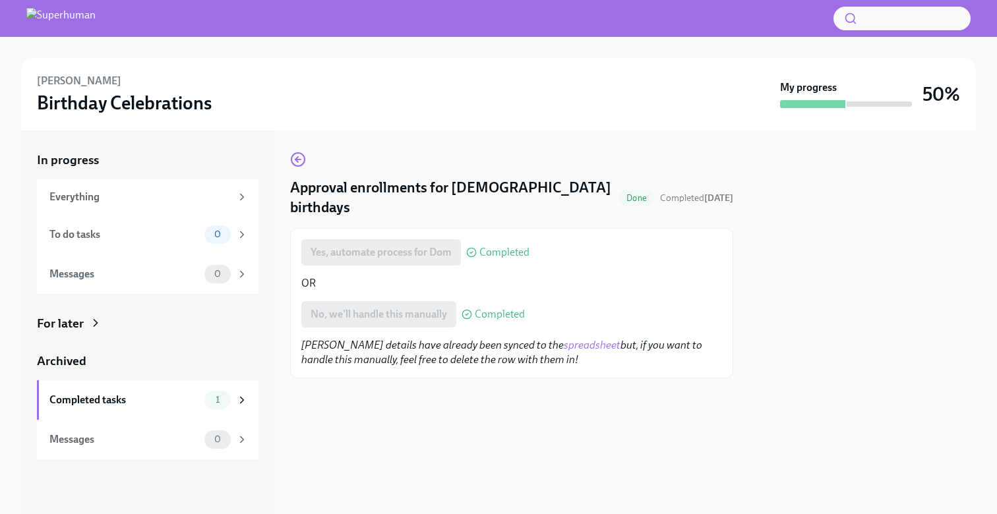
click at [418, 239] on div "Yes, automate process for Dom Completed" at bounding box center [415, 252] width 228 height 26
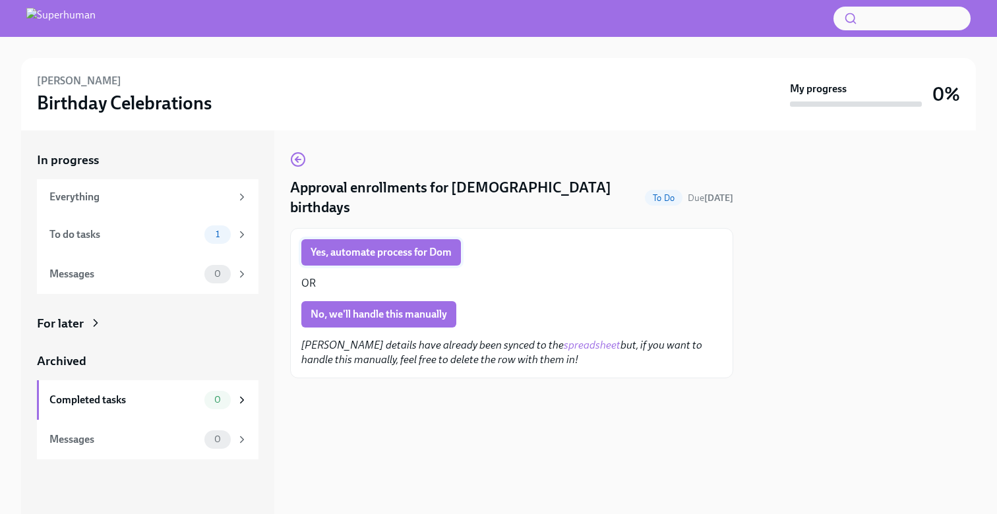
click at [361, 246] on span "Yes, automate process for Dom" at bounding box center [380, 252] width 141 height 13
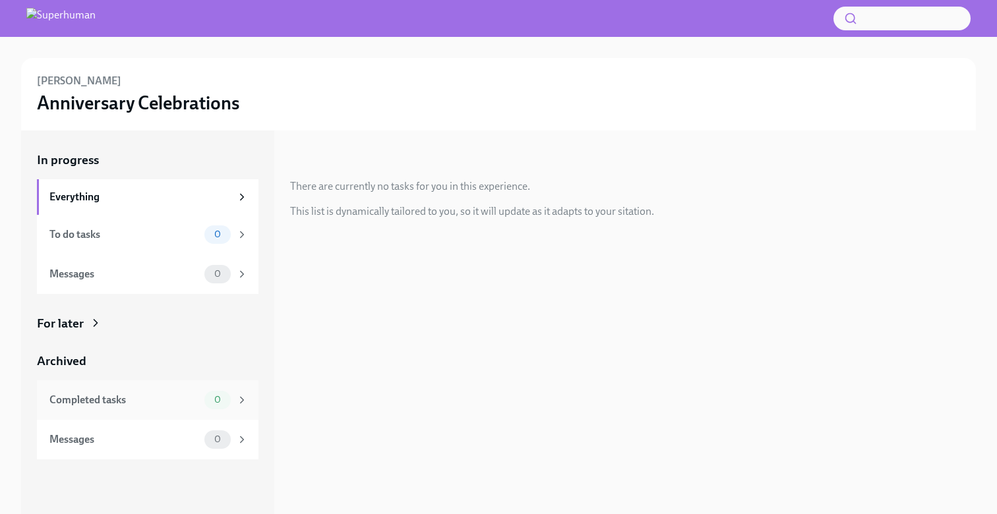
click at [181, 392] on div "Completed tasks 0" at bounding box center [148, 400] width 198 height 18
